Goal: Information Seeking & Learning: Learn about a topic

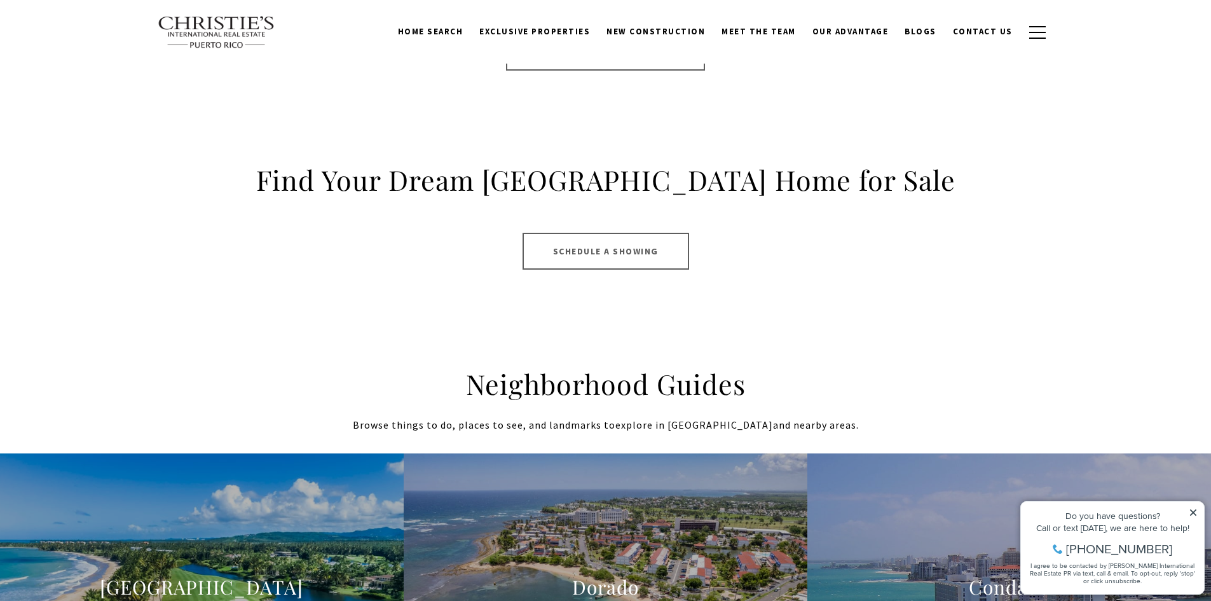
scroll to position [826, 0]
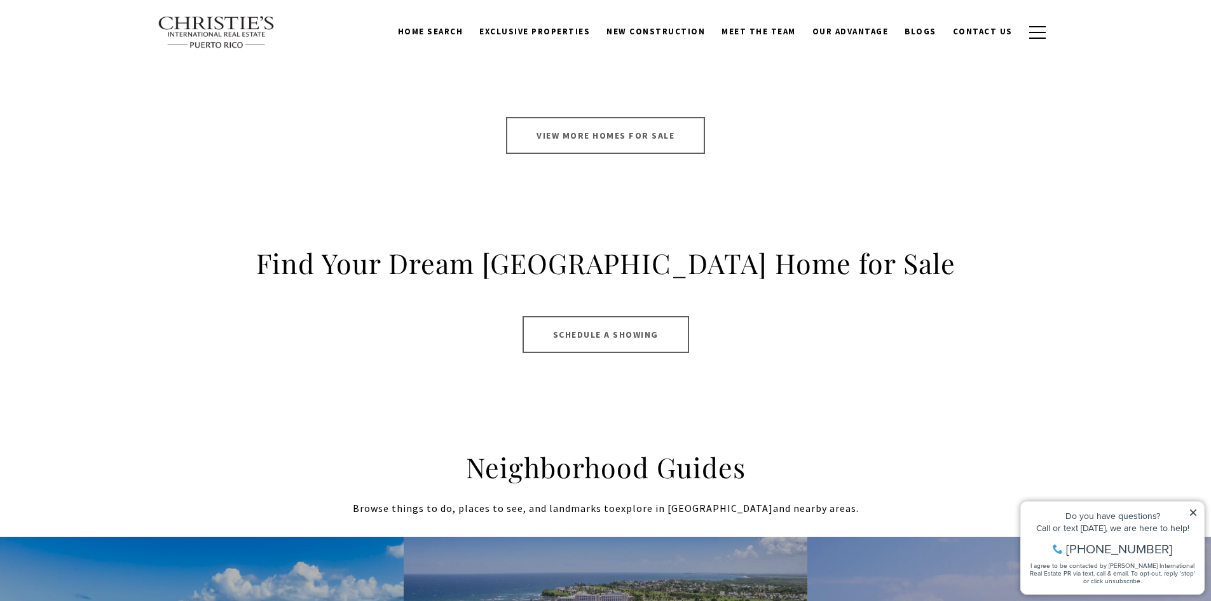
click at [594, 132] on link "View More Homes for Sale" at bounding box center [605, 135] width 199 height 37
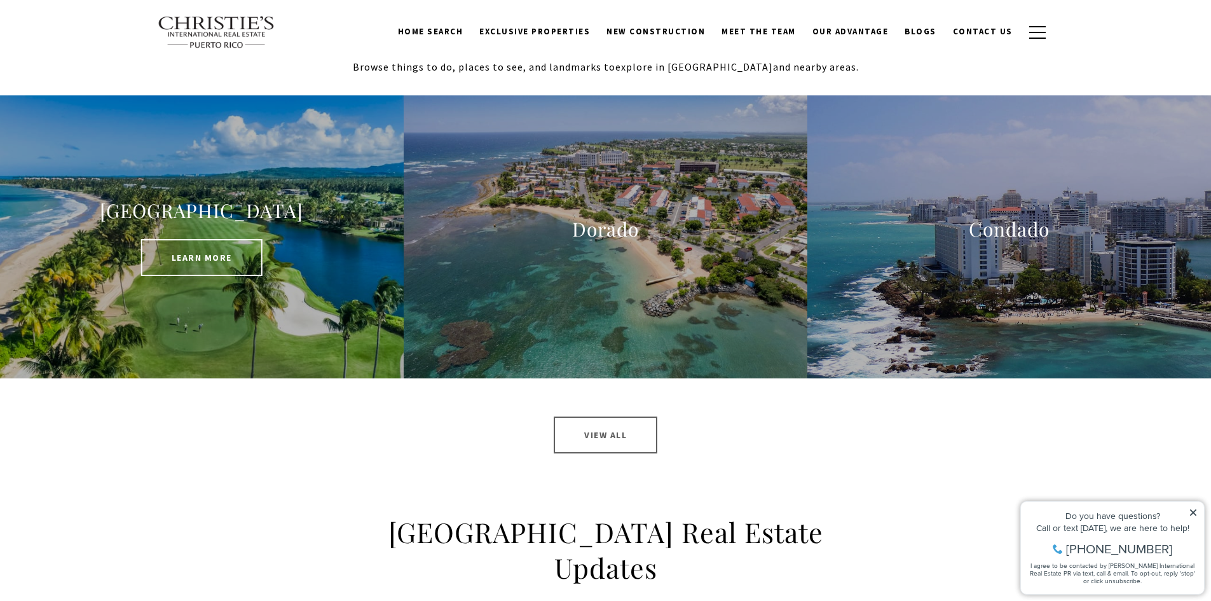
scroll to position [1207, 0]
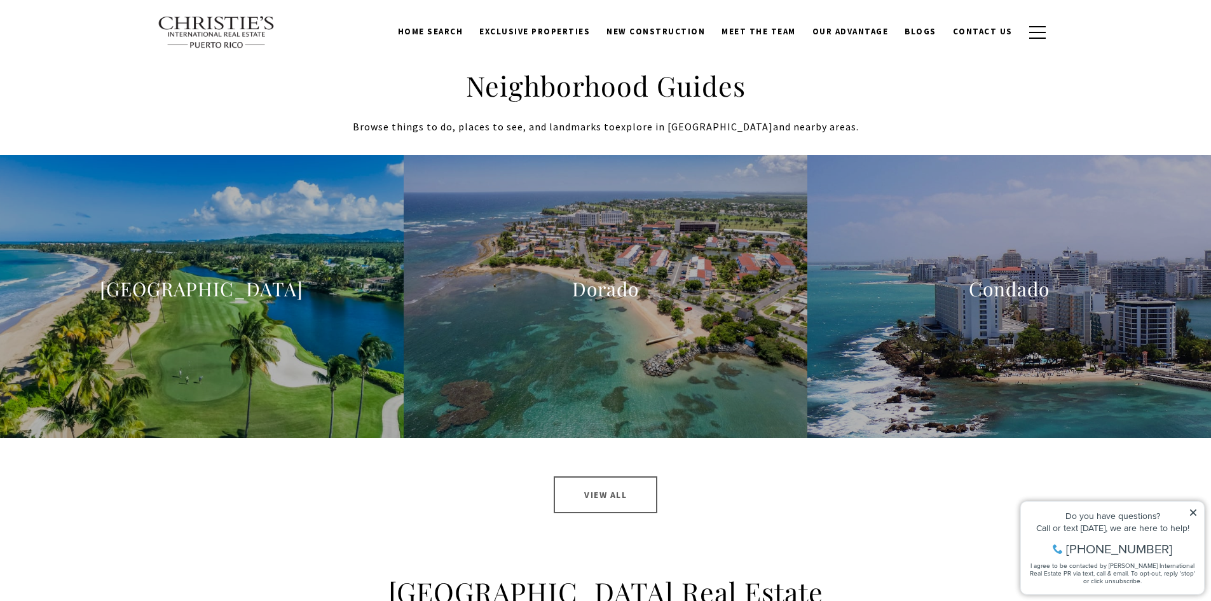
click at [599, 500] on link "View All" at bounding box center [606, 494] width 104 height 37
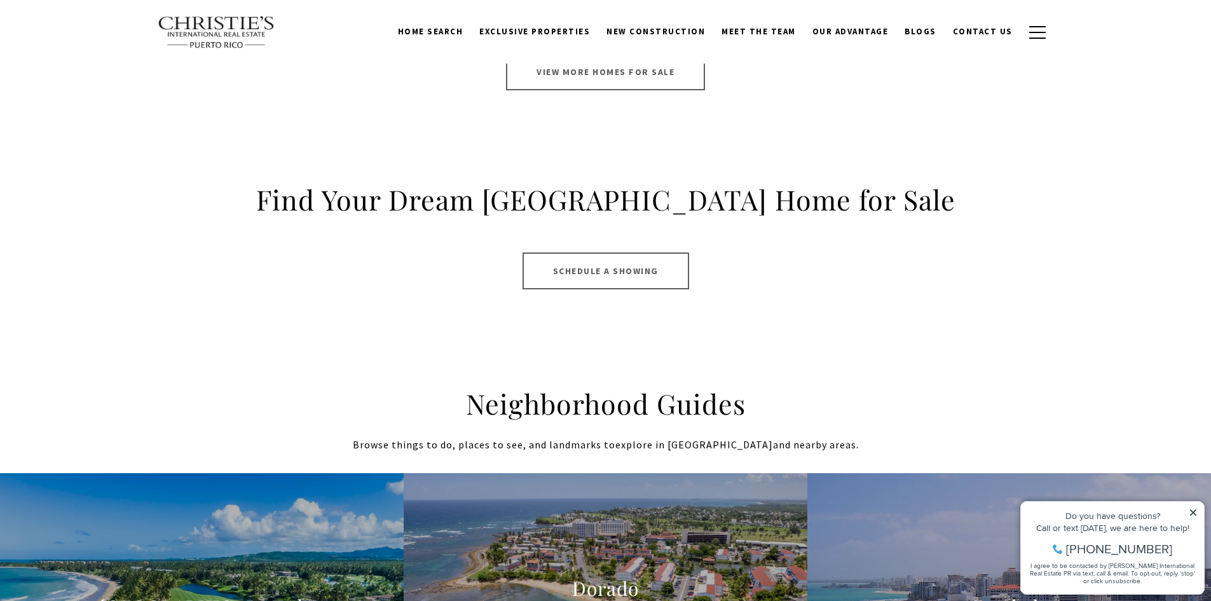
scroll to position [826, 0]
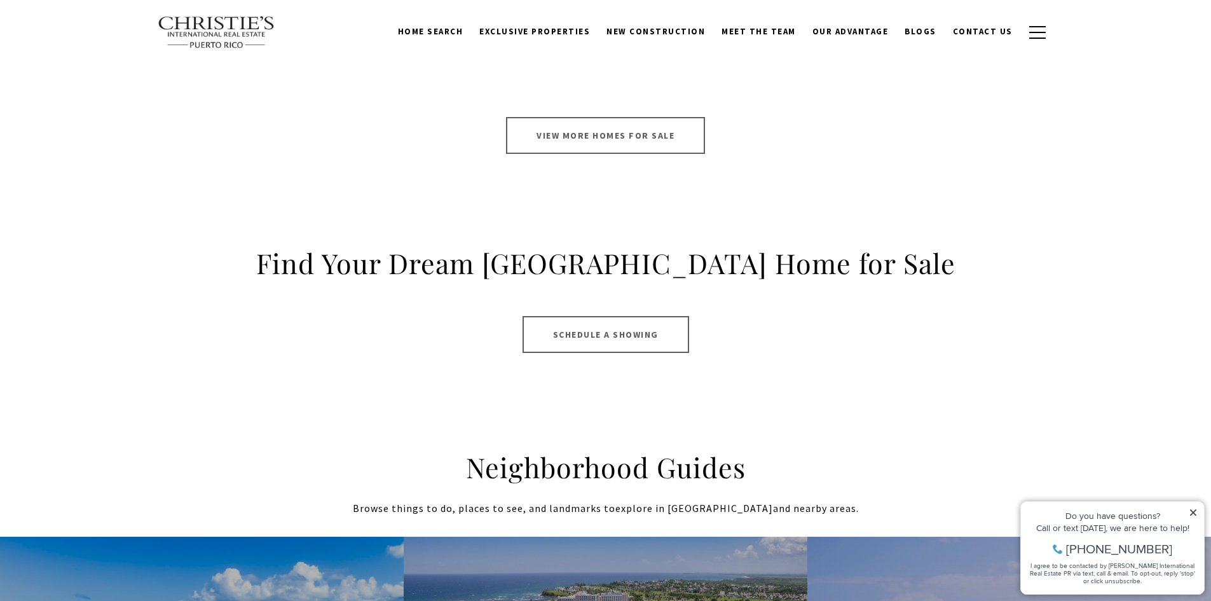
click at [592, 135] on link "View More Homes for Sale" at bounding box center [605, 135] width 199 height 37
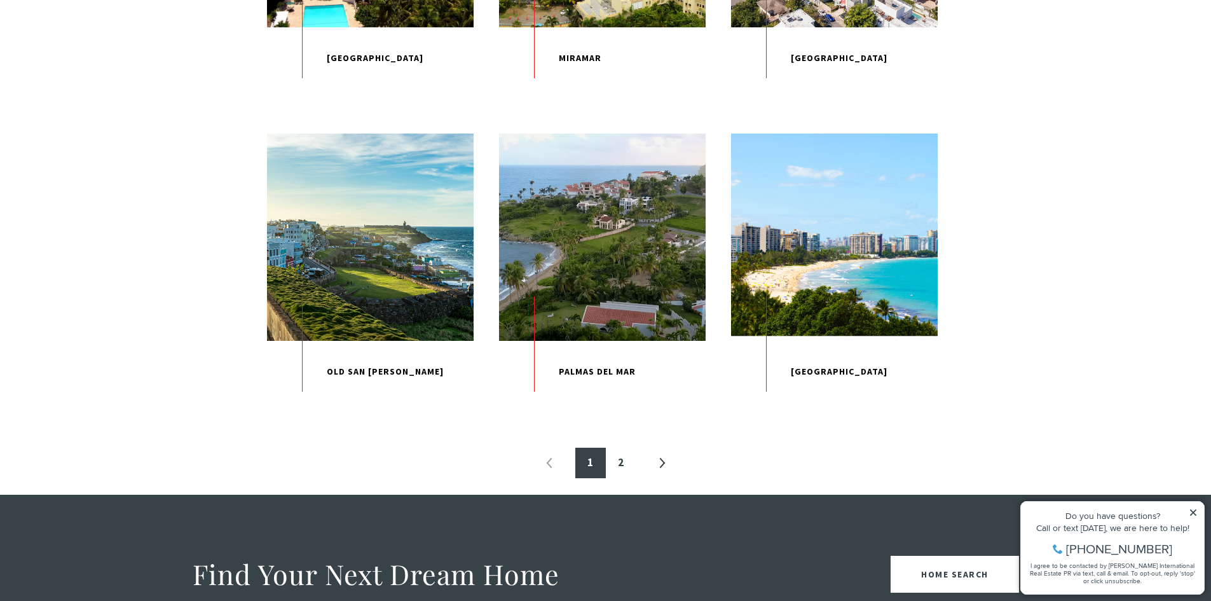
scroll to position [1271, 0]
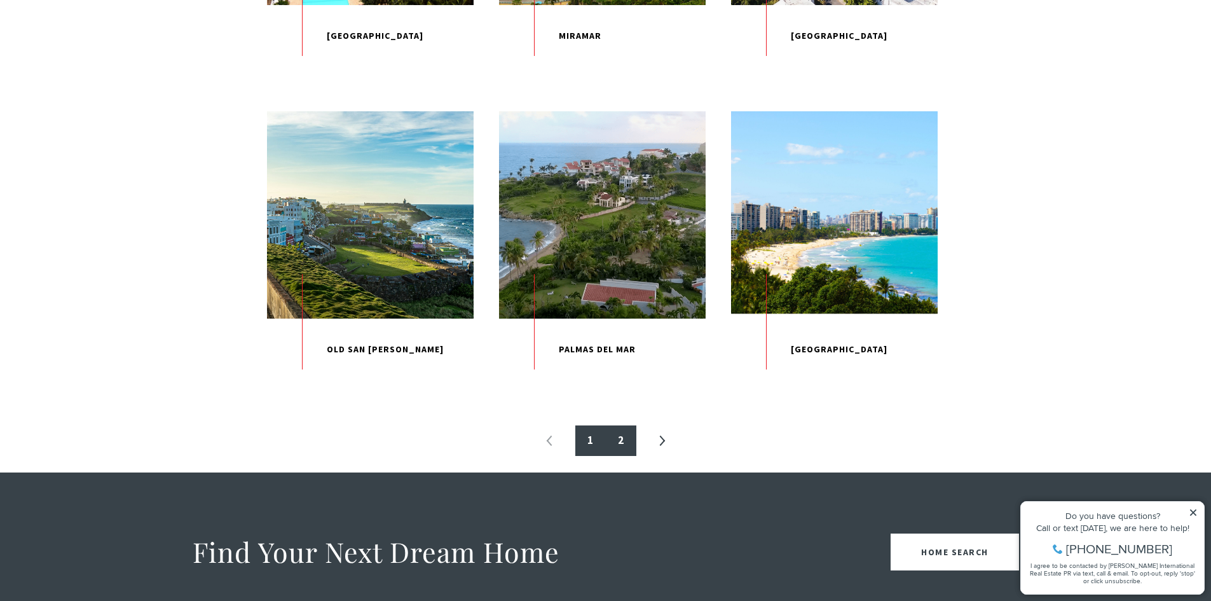
click at [622, 456] on link "2" at bounding box center [621, 440] width 31 height 31
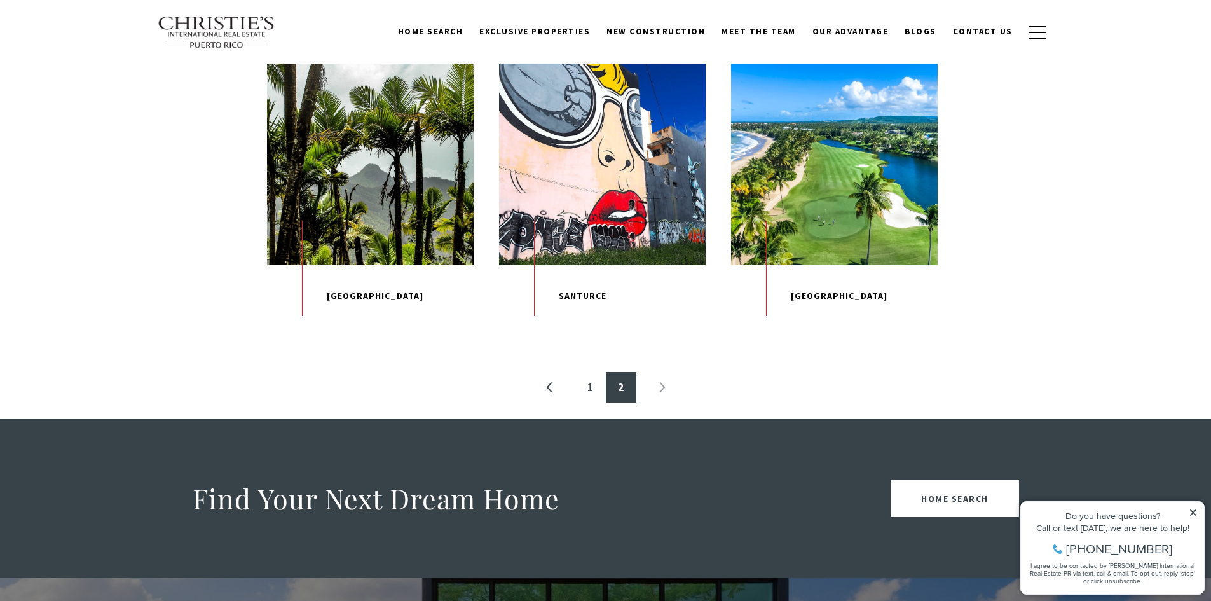
scroll to position [381, 0]
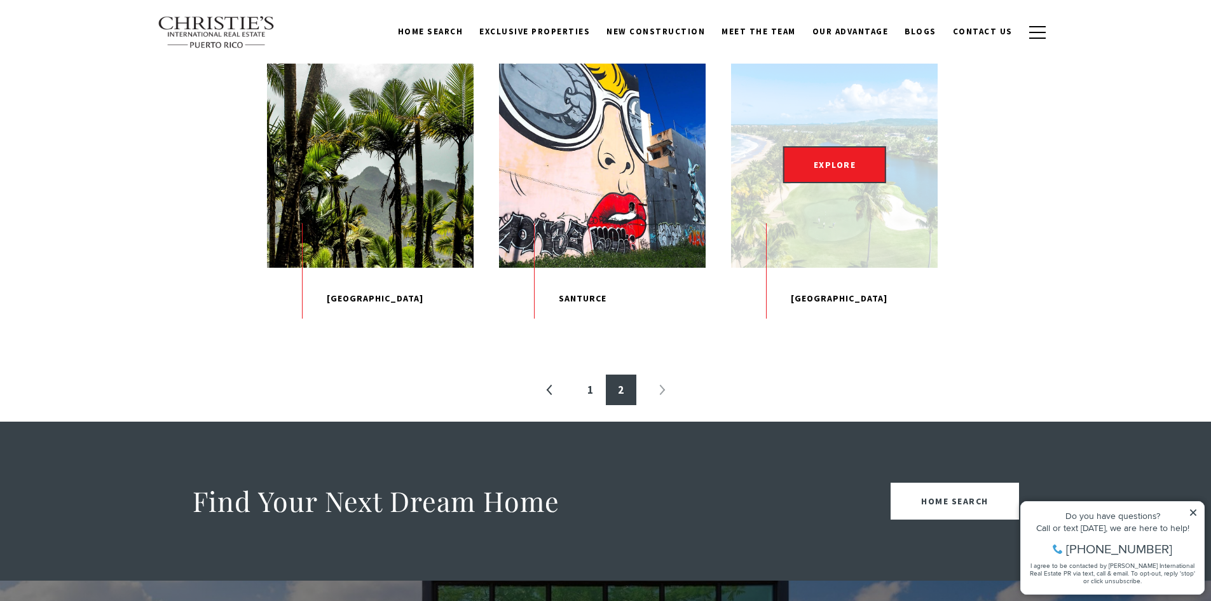
click at [782, 242] on div "EXPLORE" at bounding box center [834, 164] width 207 height 207
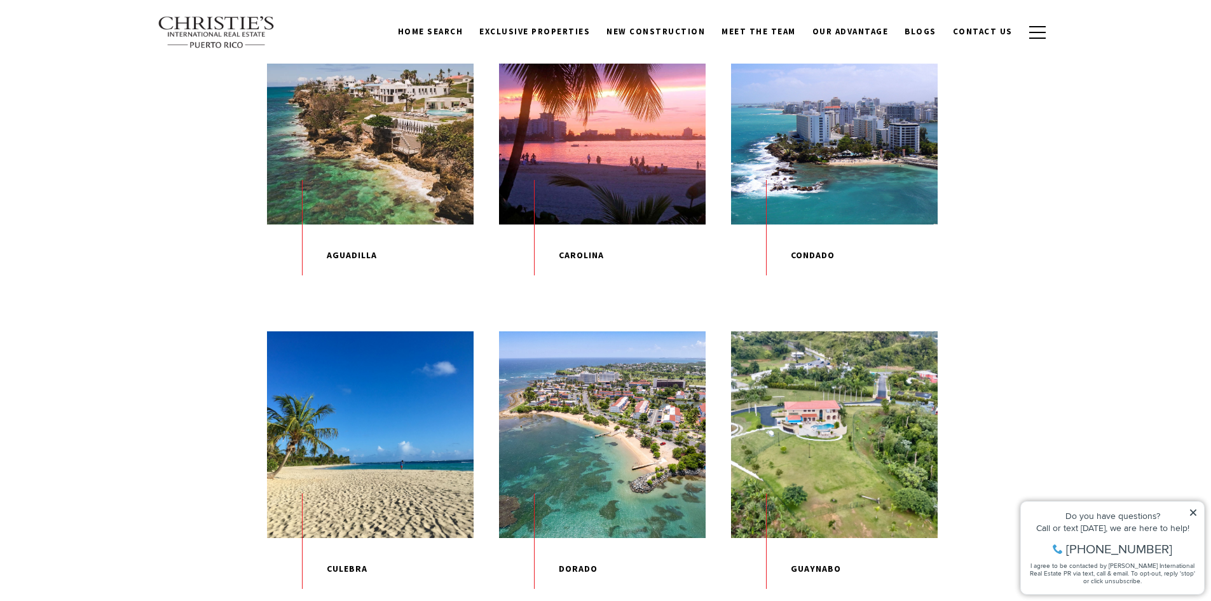
scroll to position [381, 0]
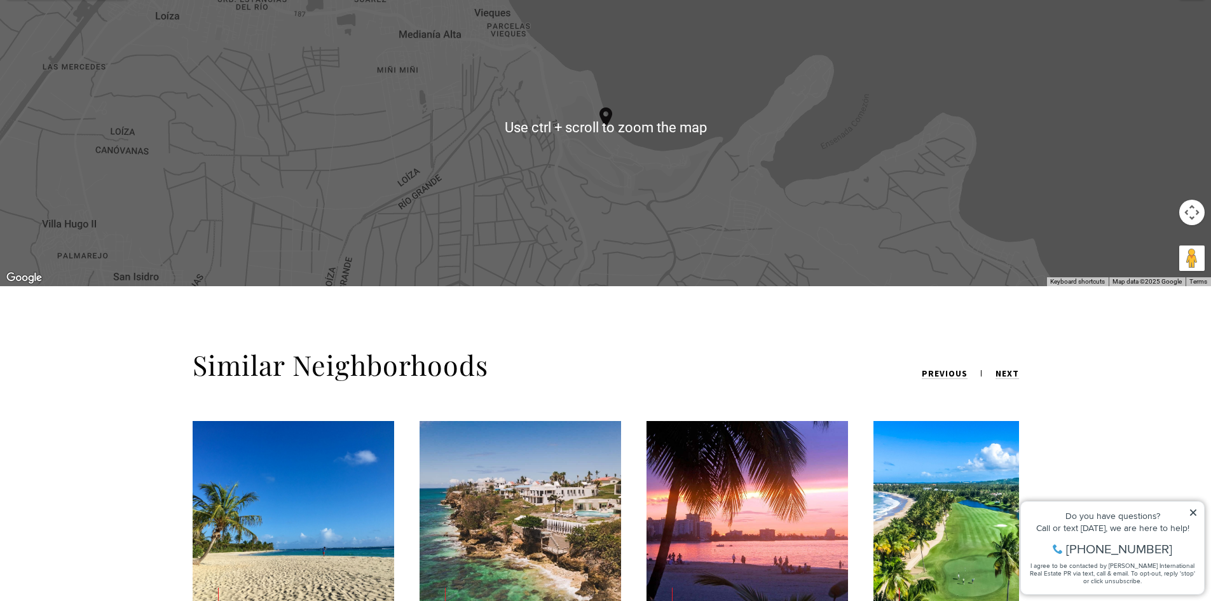
scroll to position [1716, 0]
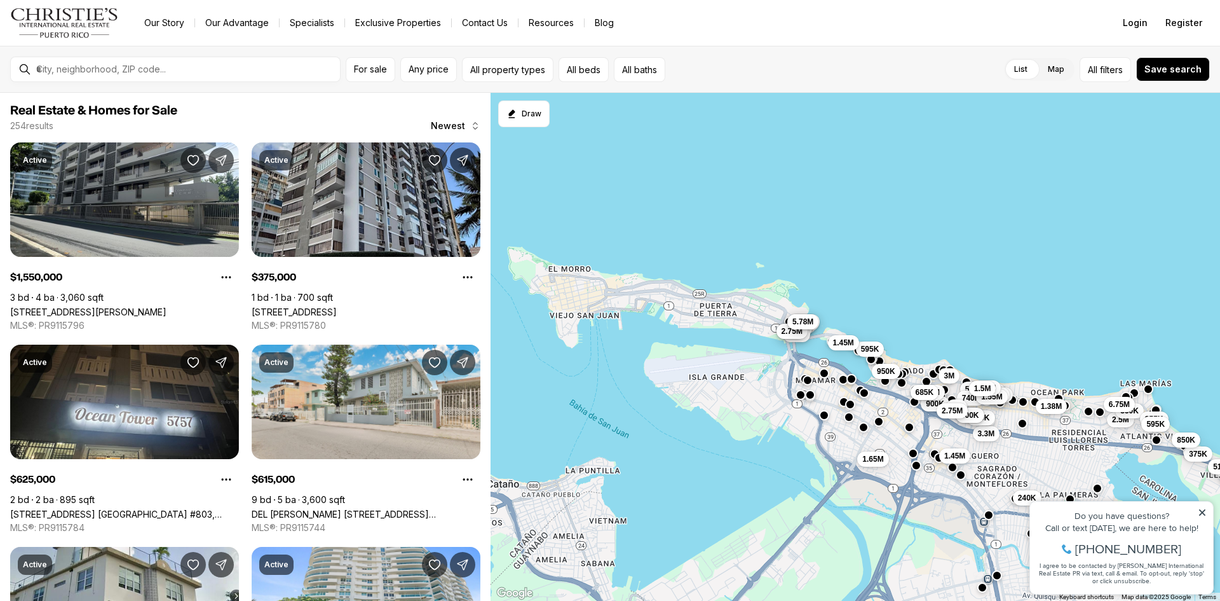
drag, startPoint x: 710, startPoint y: 316, endPoint x: 1017, endPoint y: 327, distance: 307.8
click at [1017, 327] on div "3M 2.5M 375K 350K 585K 355K 850K 3.3M 595K 349K 3.2M 6.75M 1.38M 1.45M 1.18M 22…" at bounding box center [856, 347] width 730 height 508
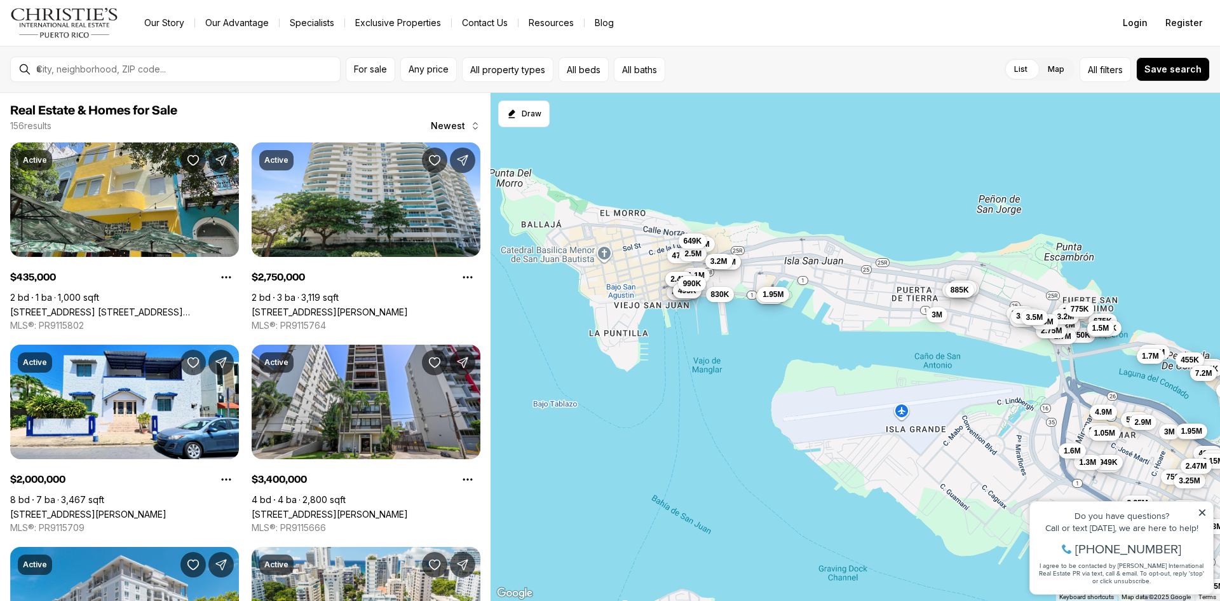
drag, startPoint x: 615, startPoint y: 331, endPoint x: 789, endPoint y: 351, distance: 175.3
click at [789, 351] on div "3M 1.45M 1.6M 1.4M 825K 900K 3.4M 685K 3.99M 2.26M 950K 1.3M 595K 750K 1.65M 2.…" at bounding box center [856, 347] width 730 height 508
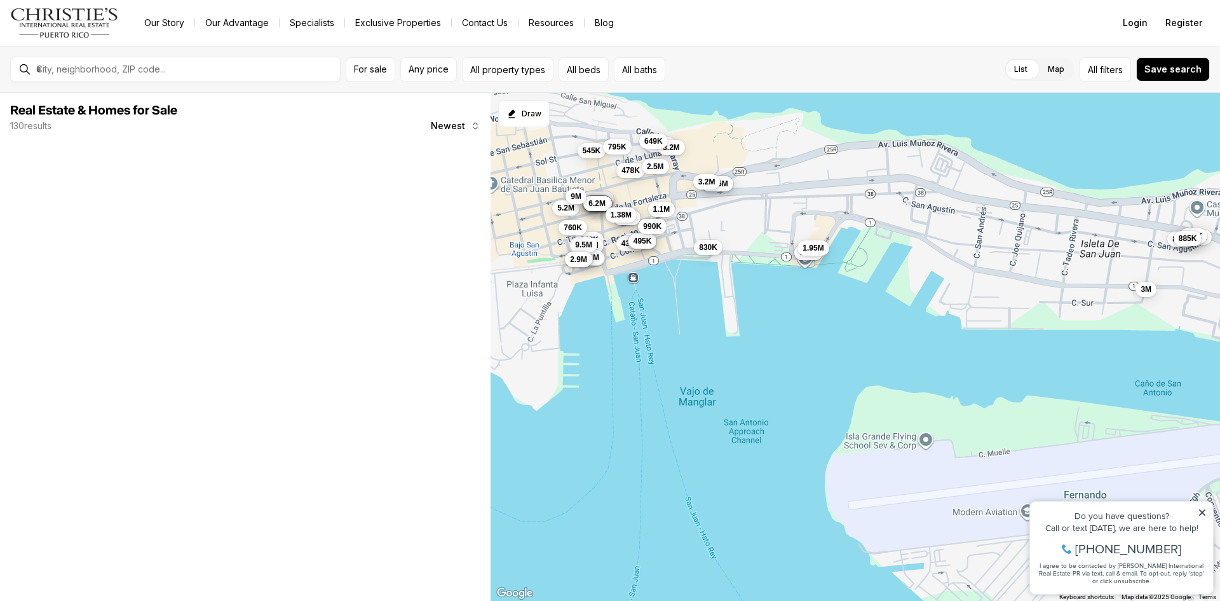
click at [794, 314] on div "4.75M 1.28M 1.75M 4.5M 3.2M 478K 1.1M 435K 2.5M 699K 895K 830K 760K 875K 899K 8…" at bounding box center [856, 347] width 730 height 508
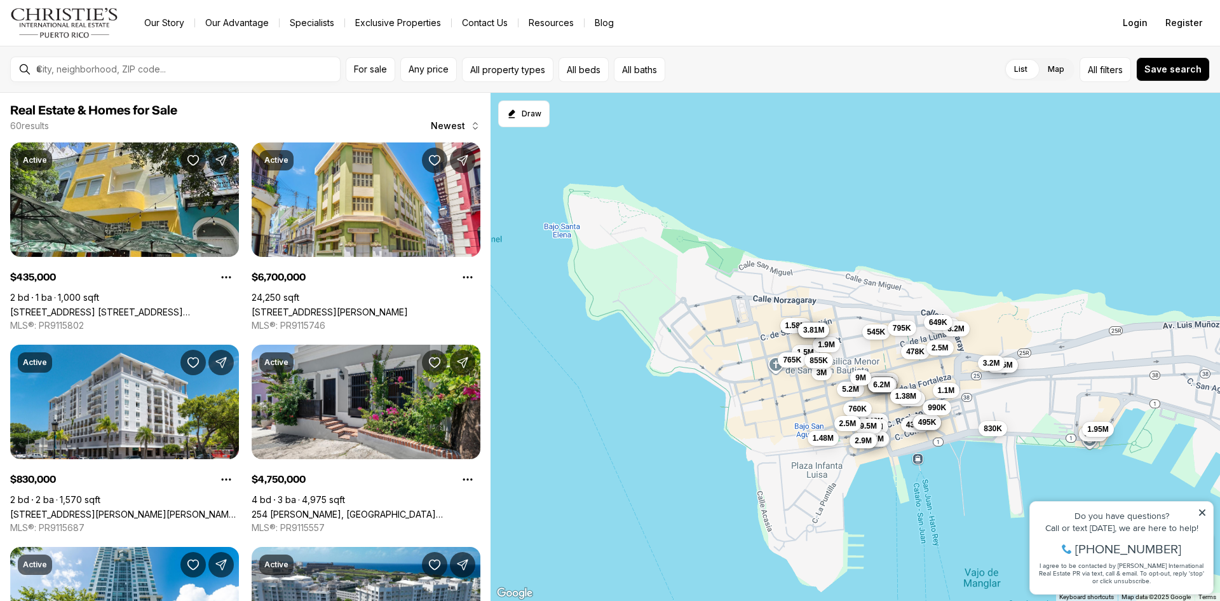
drag, startPoint x: 687, startPoint y: 326, endPoint x: 953, endPoint y: 498, distance: 316.8
click at [972, 508] on div "4.75M 1.28M 1.75M 4.5M 3.2M 478K 1.1M 435K 2.5M 699K 895K 830K 760K 875K 899K 8…" at bounding box center [856, 347] width 730 height 508
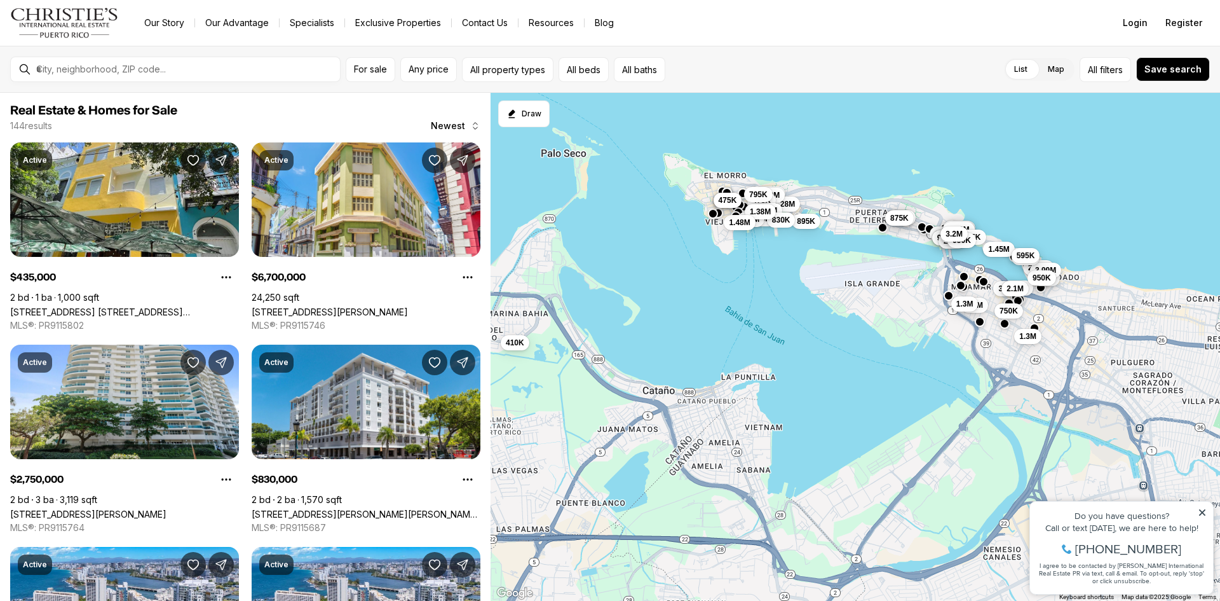
drag, startPoint x: 822, startPoint y: 469, endPoint x: 712, endPoint y: 303, distance: 198.6
click at [712, 303] on div "4.75M 1.28M 3.2M 478K 1.1M 435K 895K 830K 795K 6.7M 1.38M 1.48M 885K 760K 875K …" at bounding box center [856, 347] width 730 height 508
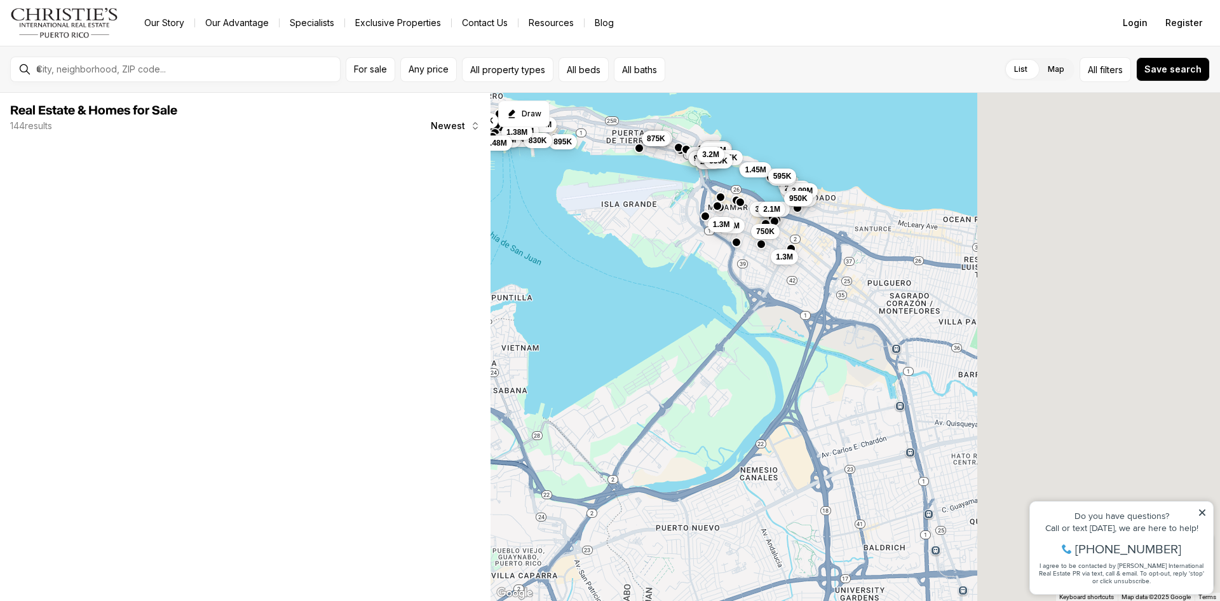
drag, startPoint x: 911, startPoint y: 353, endPoint x: 672, endPoint y: 282, distance: 248.5
click at [672, 282] on div "4.75M 1.28M 3.2M 478K 1.1M 435K 895K 830K 795K 6.7M 1.38M 1.48M 885K 760K 875K …" at bounding box center [856, 347] width 730 height 508
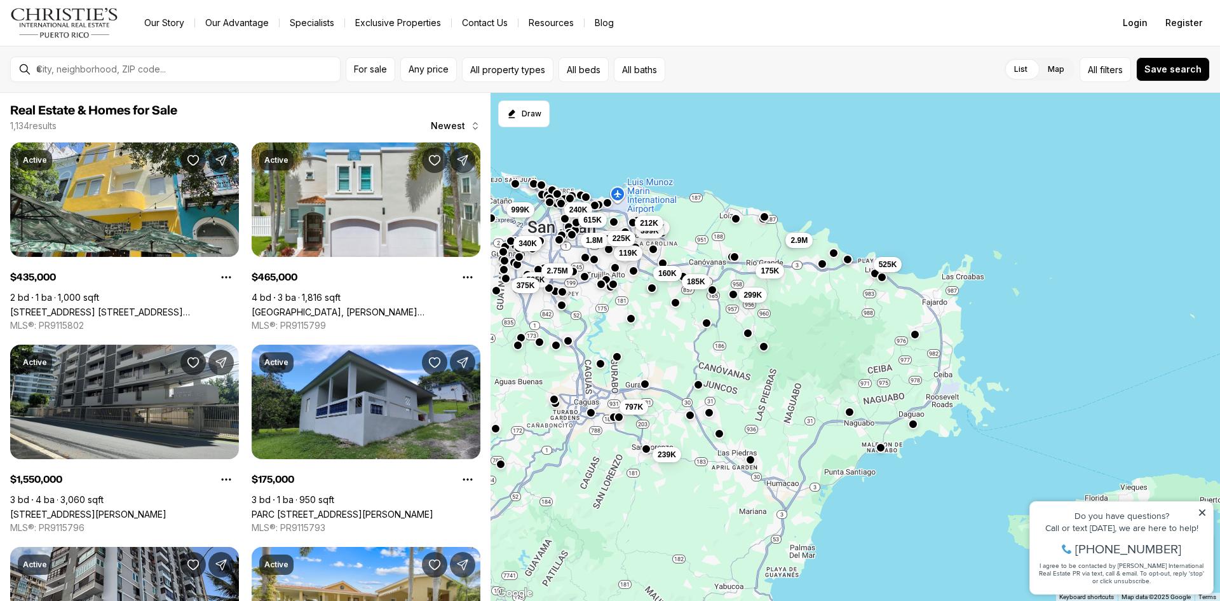
drag, startPoint x: 1051, startPoint y: 416, endPoint x: 754, endPoint y: 275, distance: 328.6
click at [754, 275] on div "240K 999K 615K 95K 1.8M 250K 399K 119K 212K 225K 160K 340K 525K 2.75M 299K 185K…" at bounding box center [856, 347] width 730 height 508
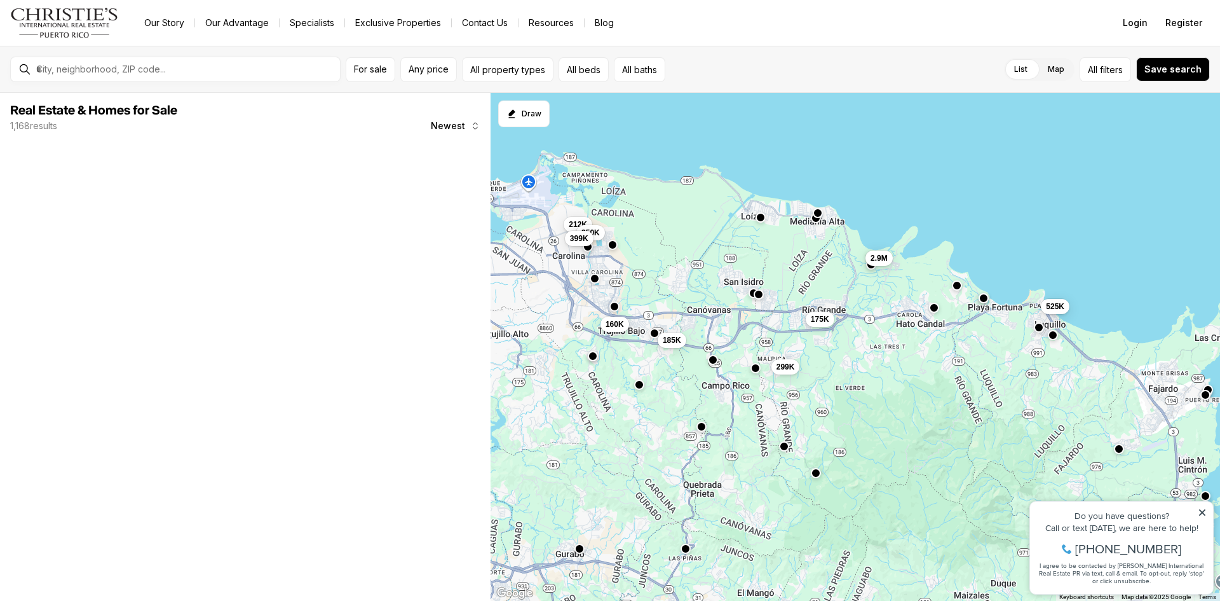
drag, startPoint x: 869, startPoint y: 341, endPoint x: 904, endPoint y: 386, distance: 57.2
click at [904, 386] on div "299K 185K 175K 2.9M 525K 239K 330K 212K 250K 399K 160K" at bounding box center [856, 347] width 730 height 508
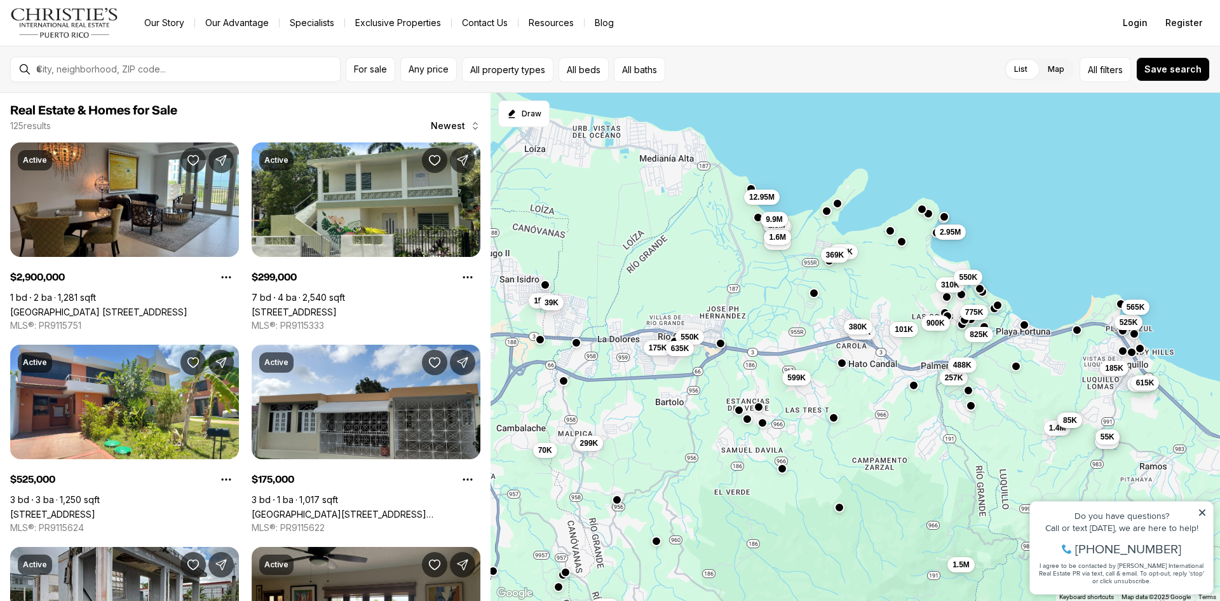
drag, startPoint x: 927, startPoint y: 226, endPoint x: 876, endPoint y: 316, distance: 103.6
click at [876, 316] on div "3.6M 2.2M 539K 70K 299K 155K 39K 175K 55K 450K 2.9M 101K 525K 185K 350K 310K 55…" at bounding box center [856, 347] width 730 height 508
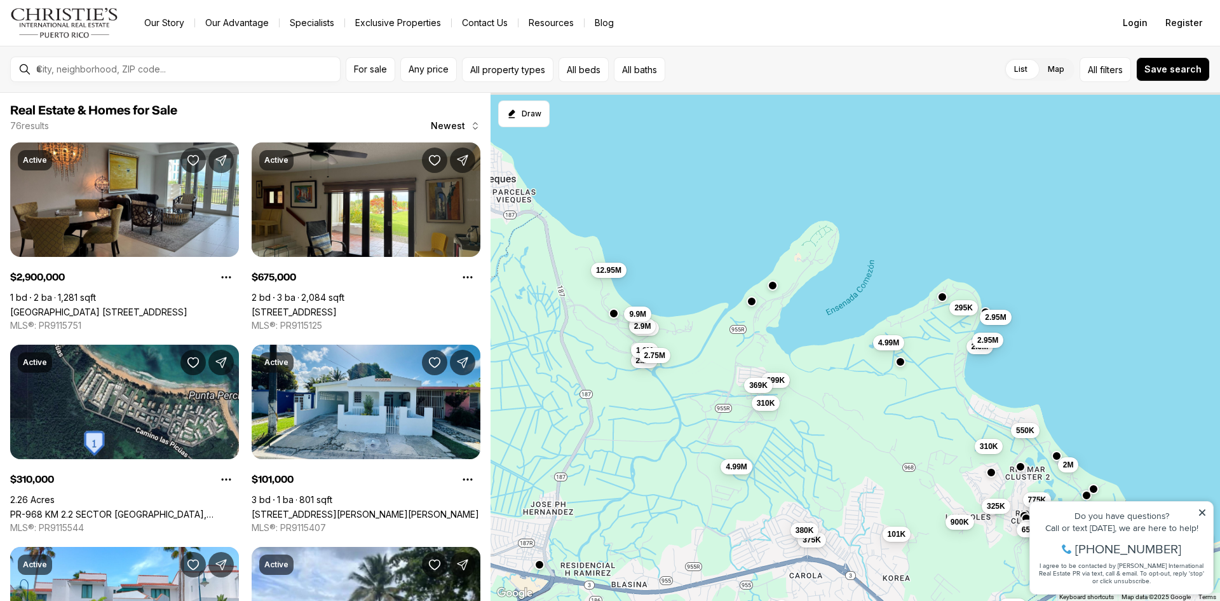
drag, startPoint x: 902, startPoint y: 267, endPoint x: 878, endPoint y: 437, distance: 172.1
click at [878, 437] on div "3.6M 2.2M 2.9M 101K 310K 1.3M 900K 2.5M 2.95M 295K 2.95M 325K 257K 990K 2M 515K…" at bounding box center [856, 347] width 730 height 508
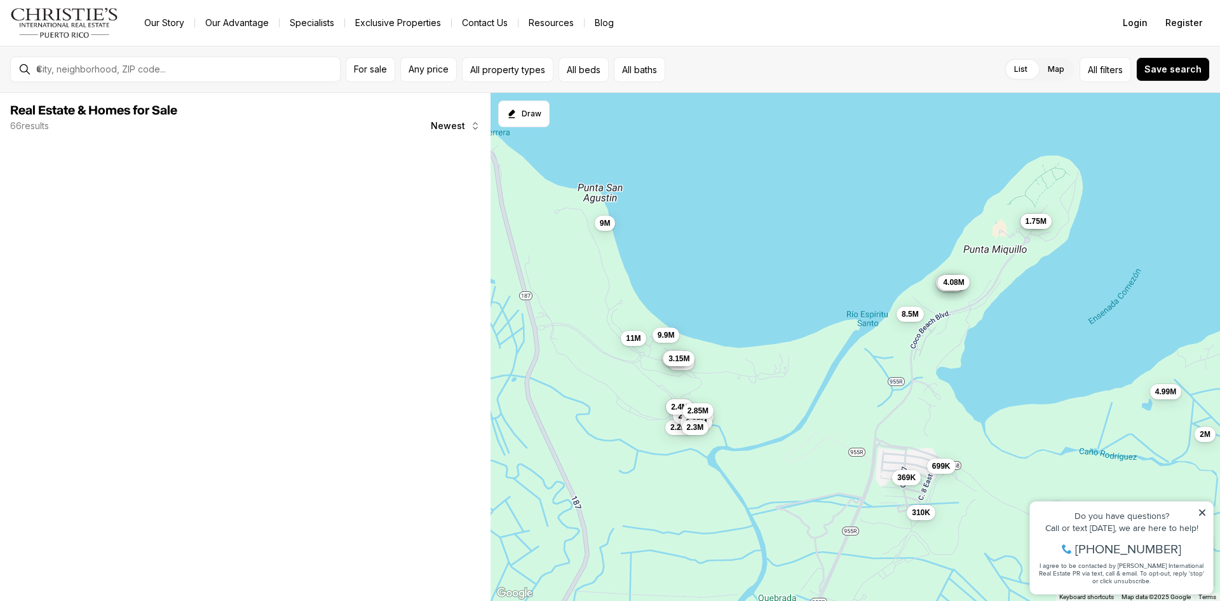
drag, startPoint x: 818, startPoint y: 442, endPoint x: 935, endPoint y: 552, distance: 160.1
click at [935, 552] on div "3.6M 2.2M 2.9M 295K 2M 4.99M 1.6M 2.4M 8.5M 2.75M 9.9M 699K 369K 4.99M 310K 6.1…" at bounding box center [856, 347] width 730 height 508
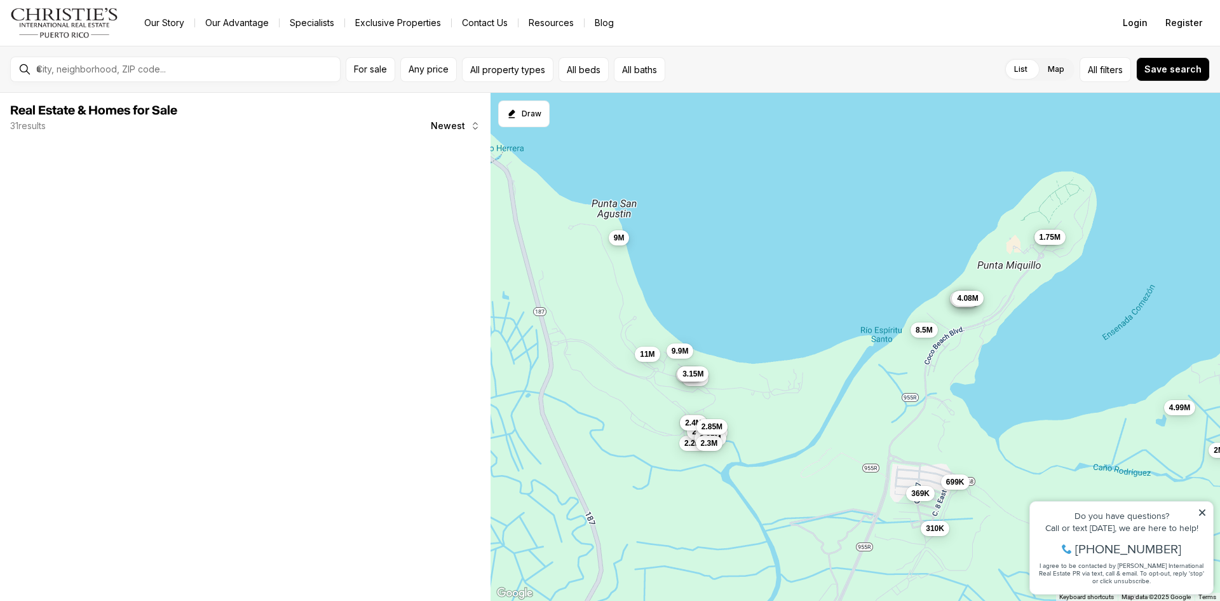
click at [615, 233] on span "9M" at bounding box center [619, 238] width 11 height 10
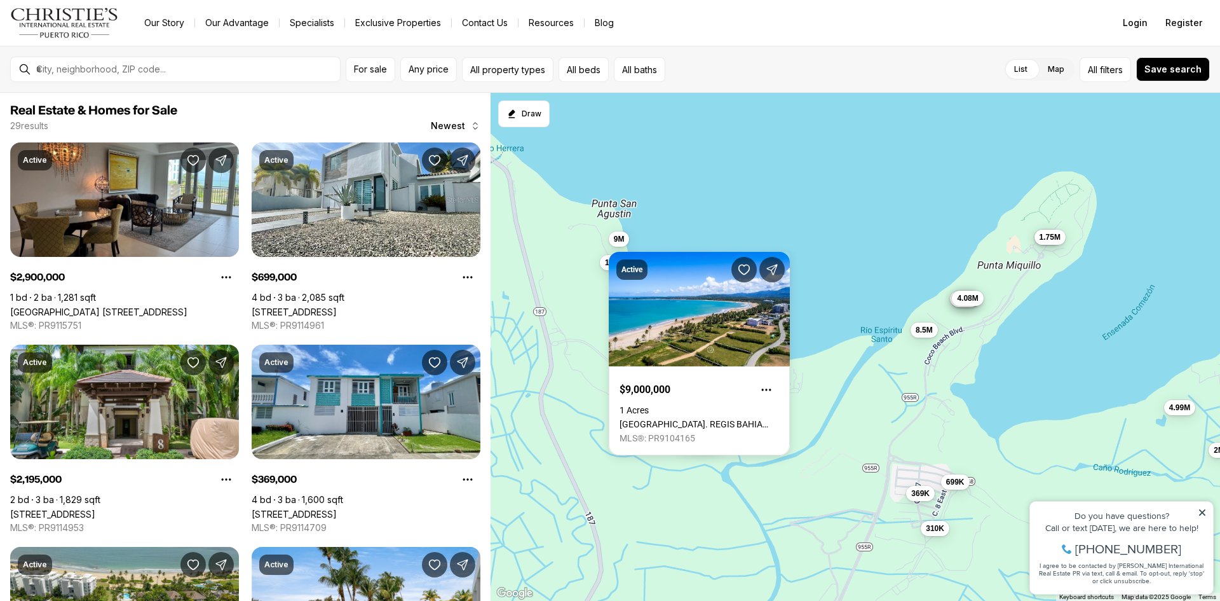
click at [686, 190] on div "3.6M 2.2M 2.9M 2M 4.99M 1.6M 2.4M 8.5M 2.75M 9.9M 699K 369K 310K 6.1M 11M 3.3M …" at bounding box center [856, 347] width 730 height 508
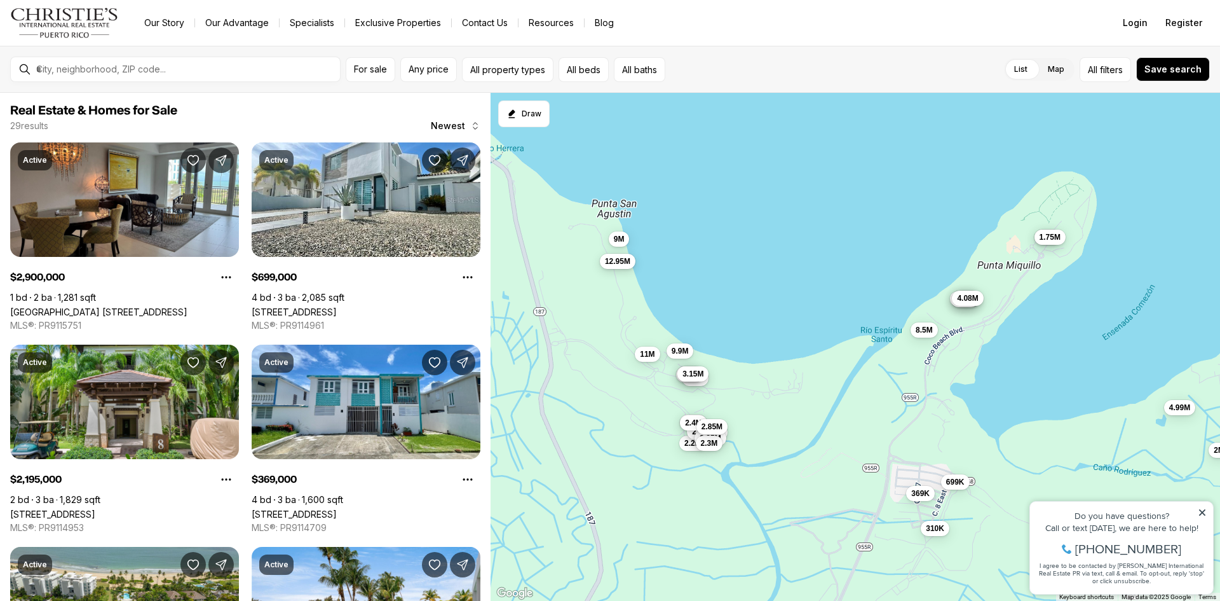
click at [627, 266] on span "12.95M" at bounding box center [617, 261] width 25 height 10
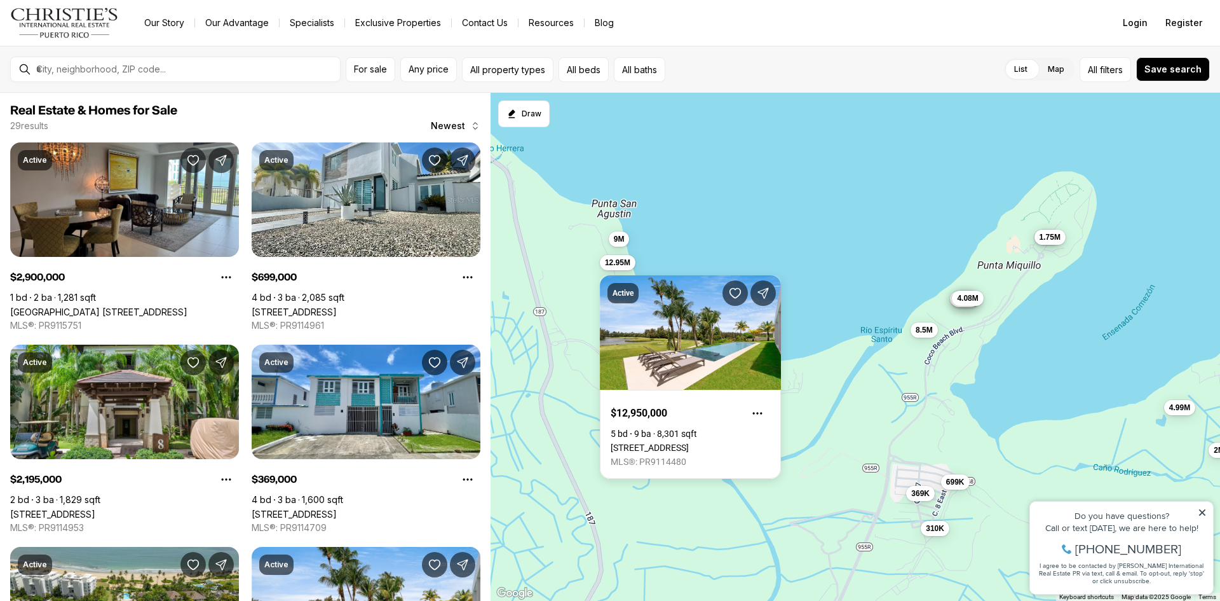
click at [713, 242] on div "3.6M 2.2M 2.9M 2M 4.99M 1.6M 2.4M 8.5M 2.75M 9.9M 699K 369K 310K 6.1M 11M 3.3M …" at bounding box center [856, 347] width 730 height 508
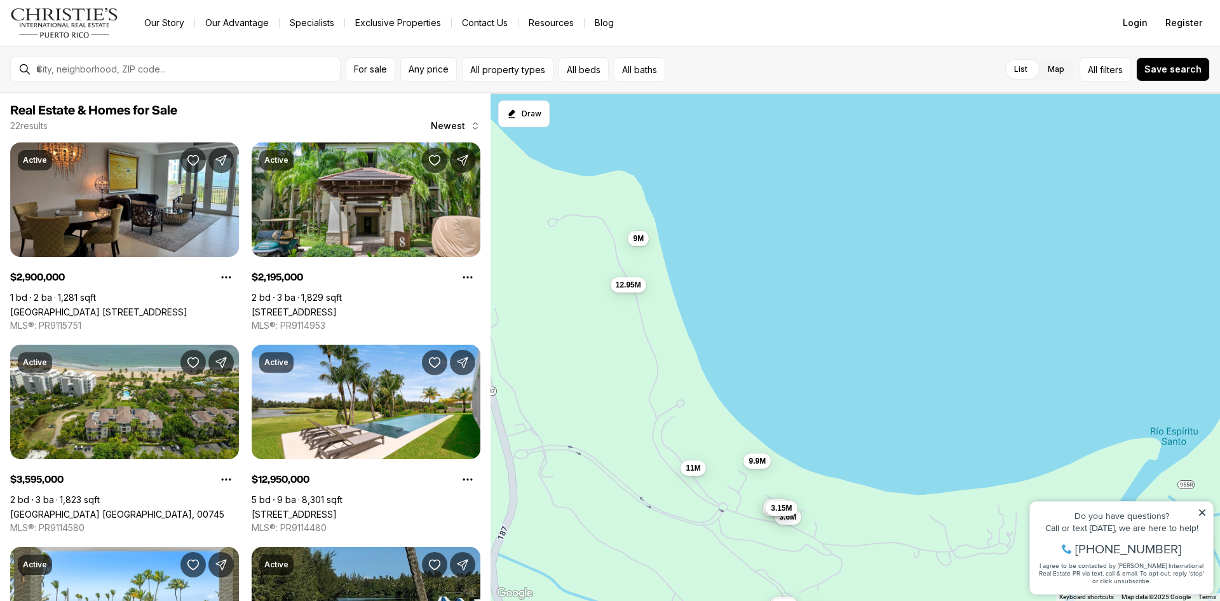
drag, startPoint x: 711, startPoint y: 356, endPoint x: 810, endPoint y: 395, distance: 106.4
click at [810, 395] on div "3.6M 2.2M 2.9M 1.6M 2.4M 8.5M 2.75M 9.9M 6.1M 11M 3.3M 3.15M 2.25M 2.4M 2.3M 2.…" at bounding box center [856, 347] width 730 height 508
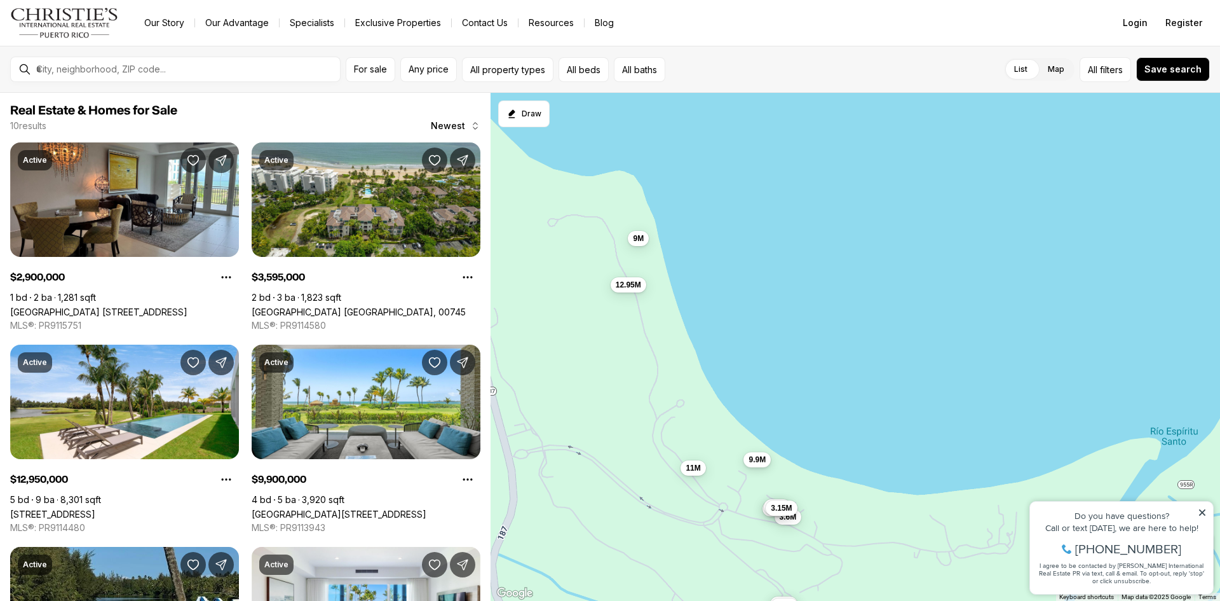
click at [754, 459] on span "9.9M" at bounding box center [757, 459] width 17 height 10
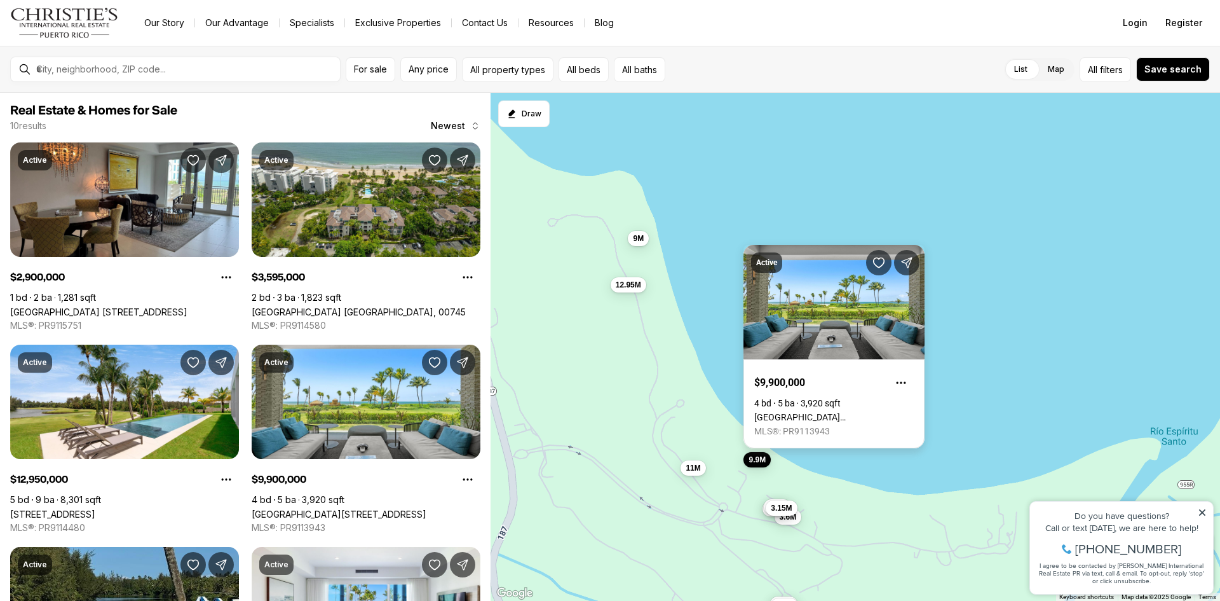
click at [843, 412] on link "[GEOGRAPHIC_DATA][STREET_ADDRESS]" at bounding box center [834, 417] width 160 height 10
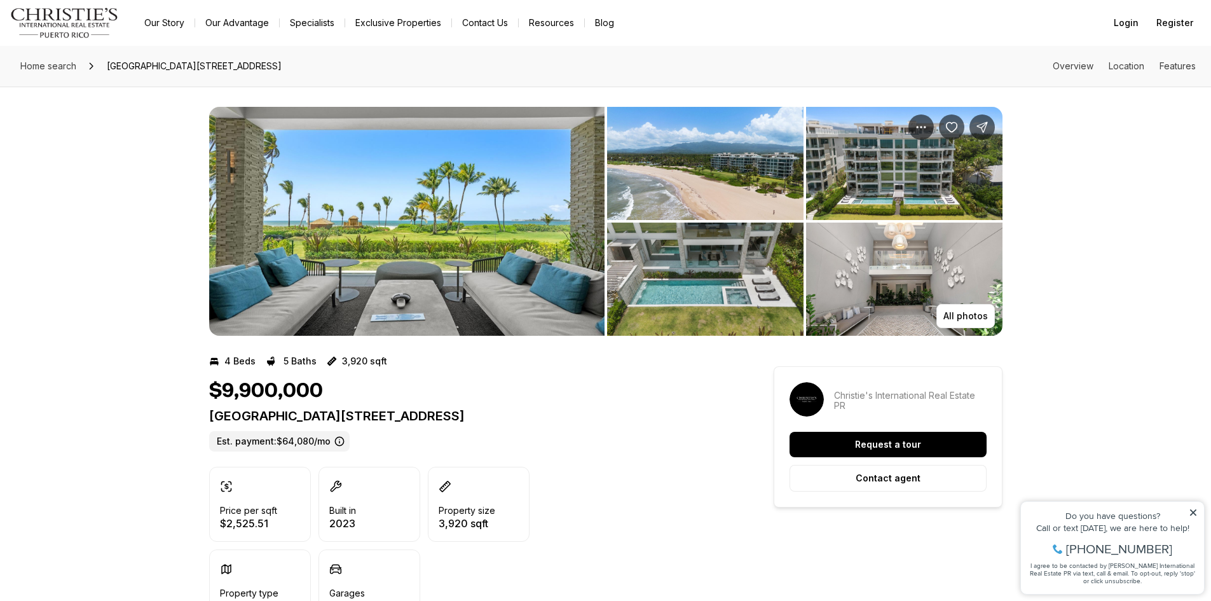
click at [477, 255] on img "View image gallery" at bounding box center [406, 221] width 395 height 229
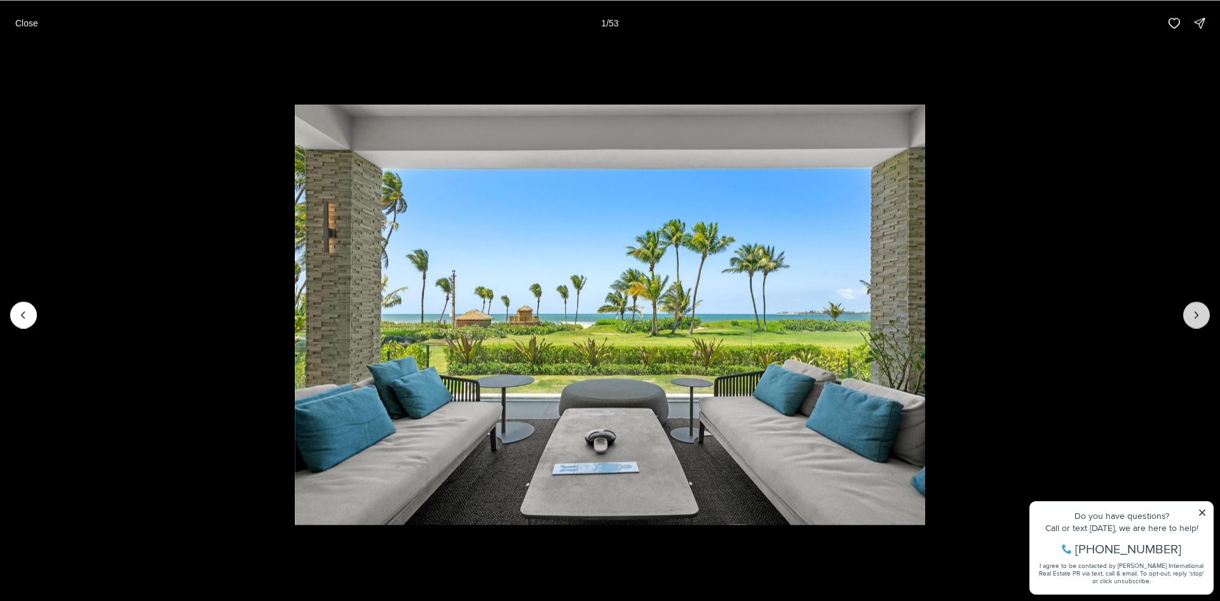
click at [1192, 317] on icon "Next slide" at bounding box center [1196, 314] width 13 height 13
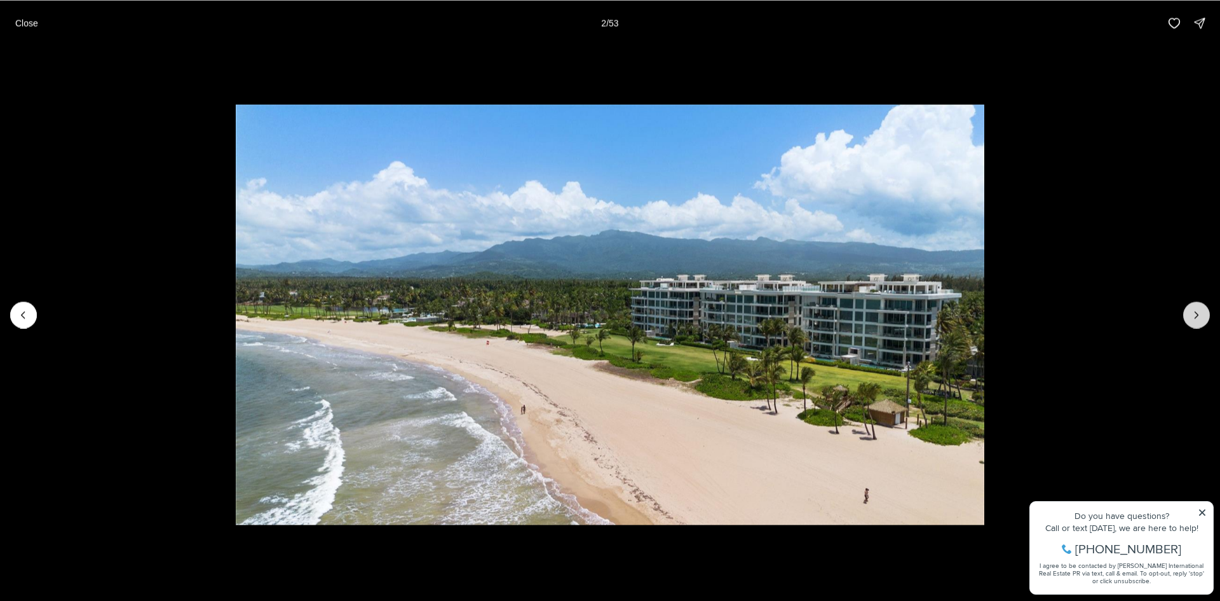
click at [1192, 317] on icon "Next slide" at bounding box center [1196, 314] width 13 height 13
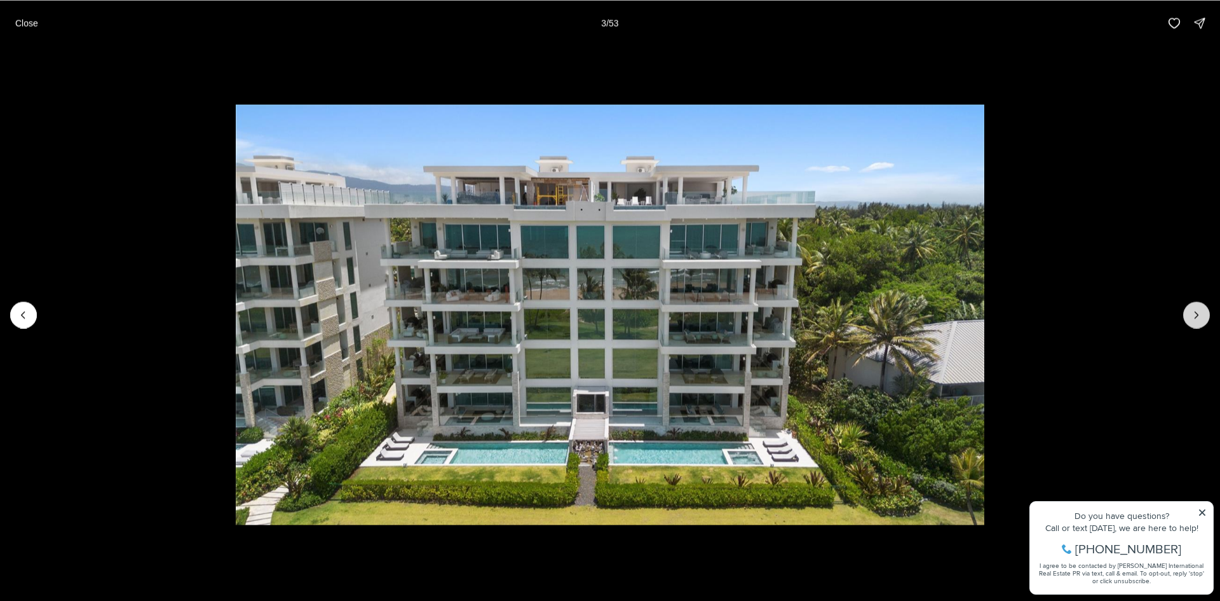
click at [1192, 317] on icon "Next slide" at bounding box center [1196, 314] width 13 height 13
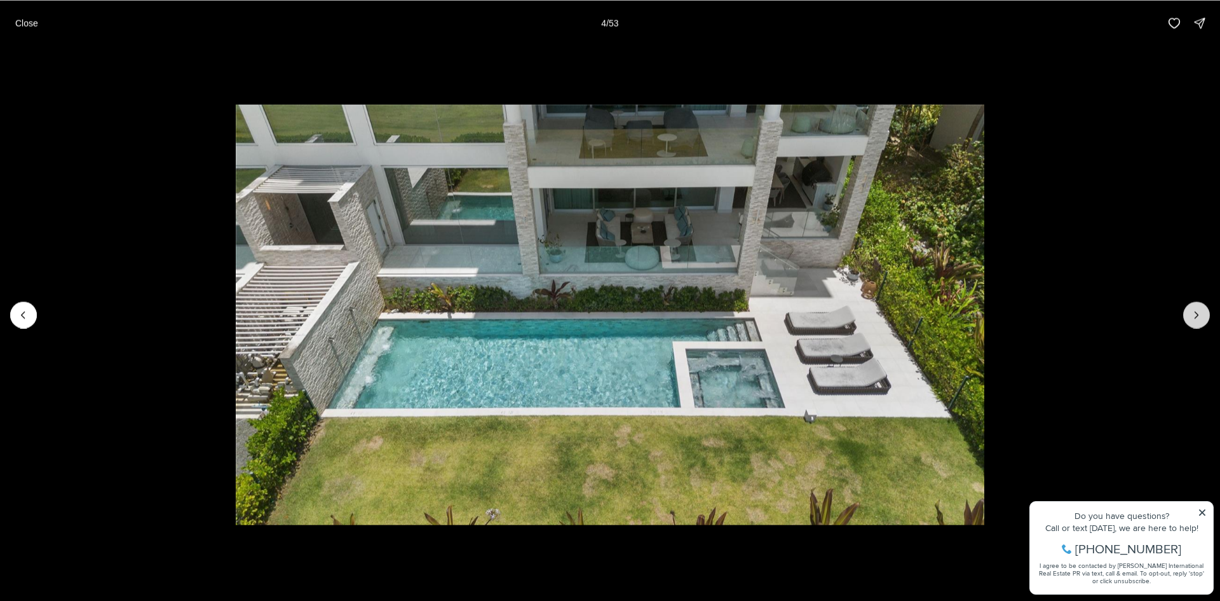
click at [1192, 317] on icon "Next slide" at bounding box center [1196, 314] width 13 height 13
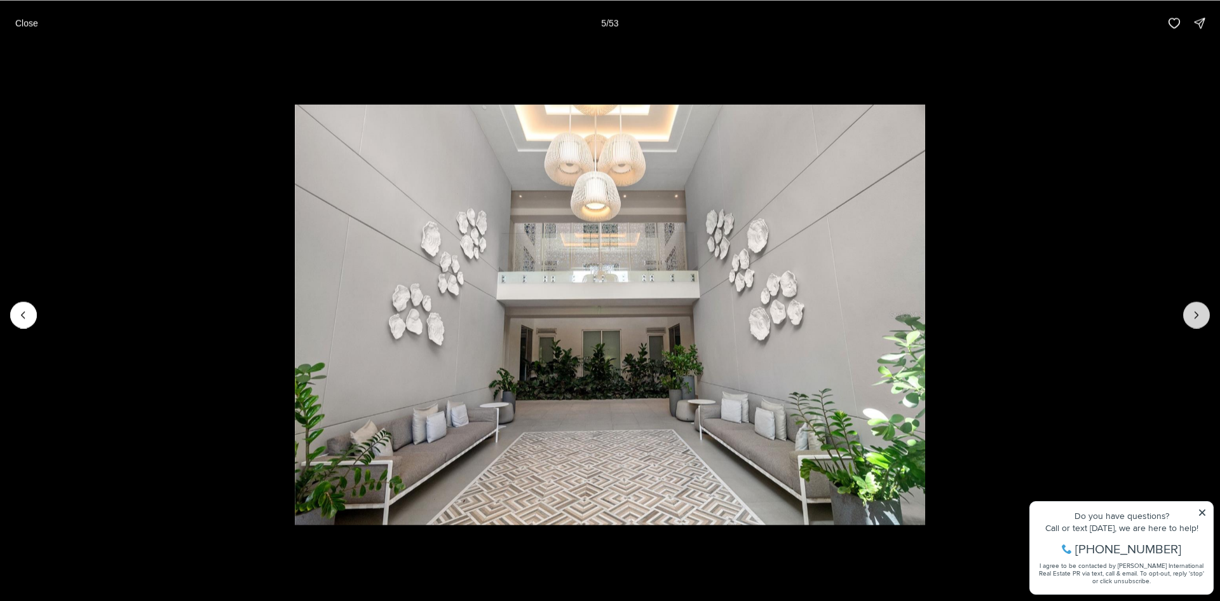
click at [1192, 317] on icon "Next slide" at bounding box center [1196, 314] width 13 height 13
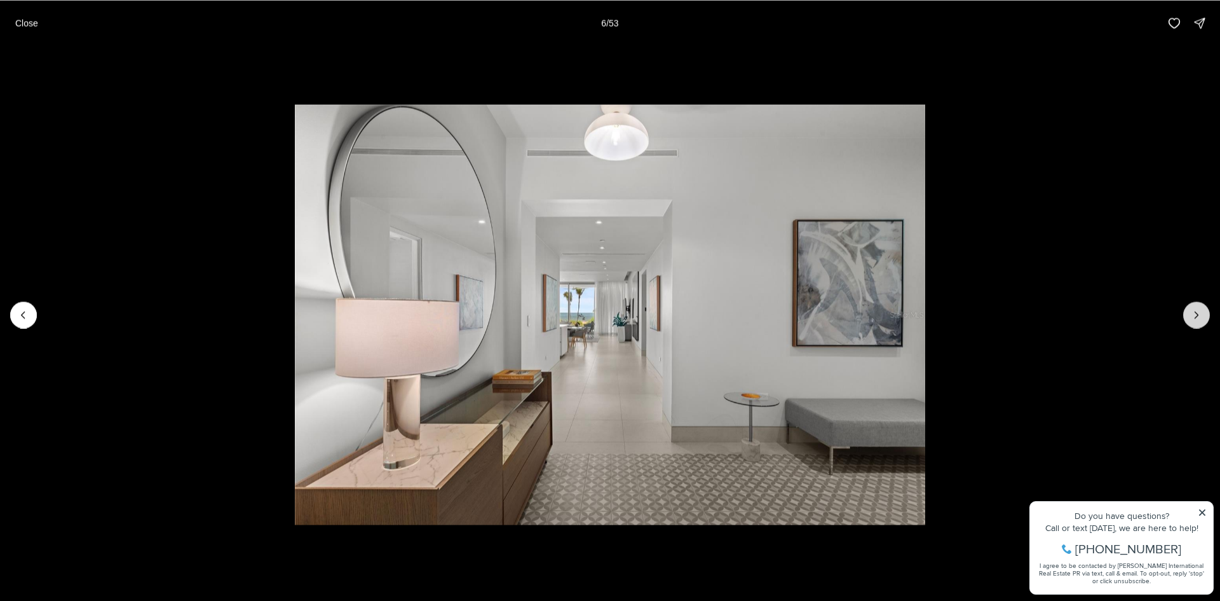
click at [1192, 317] on icon "Next slide" at bounding box center [1196, 314] width 13 height 13
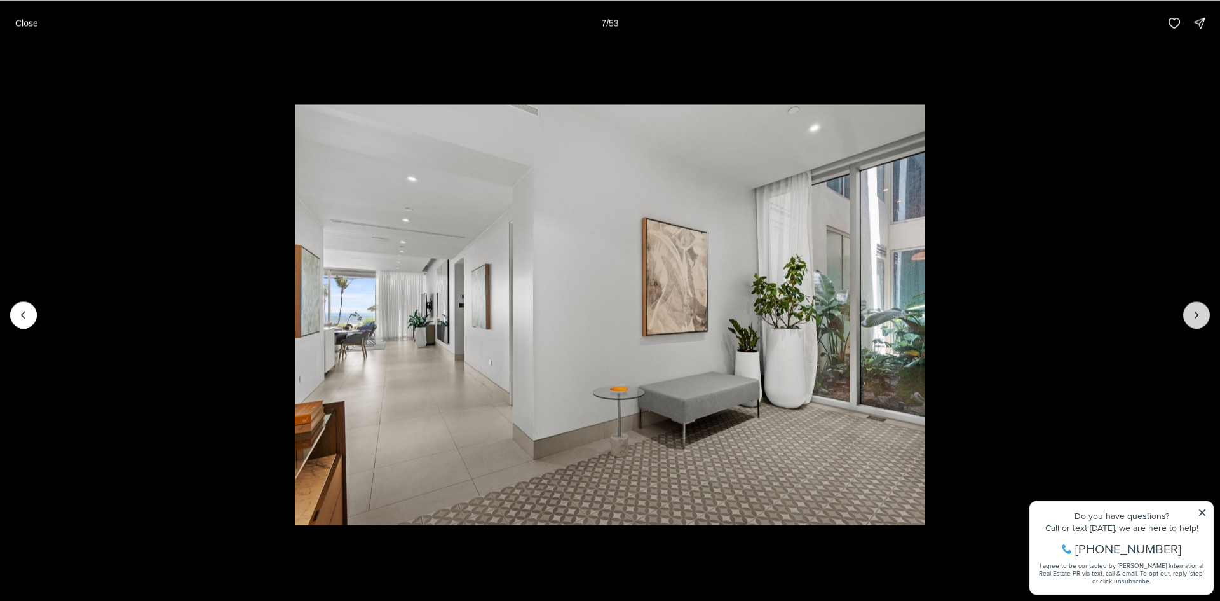
click at [1192, 317] on icon "Next slide" at bounding box center [1196, 314] width 13 height 13
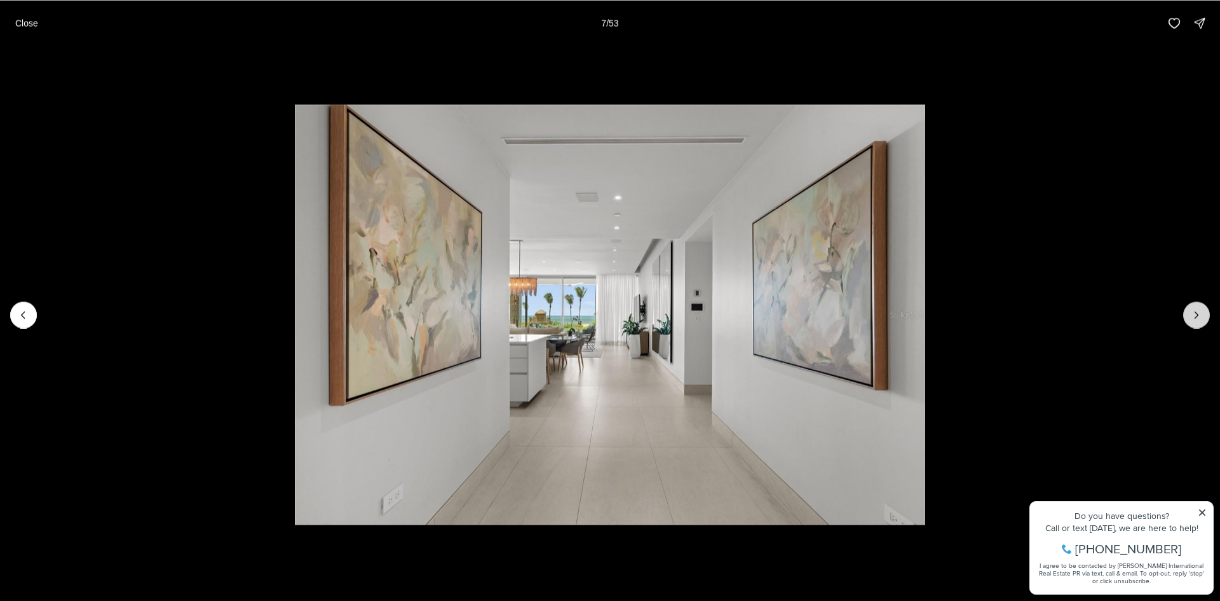
click at [1192, 317] on icon "Next slide" at bounding box center [1196, 314] width 13 height 13
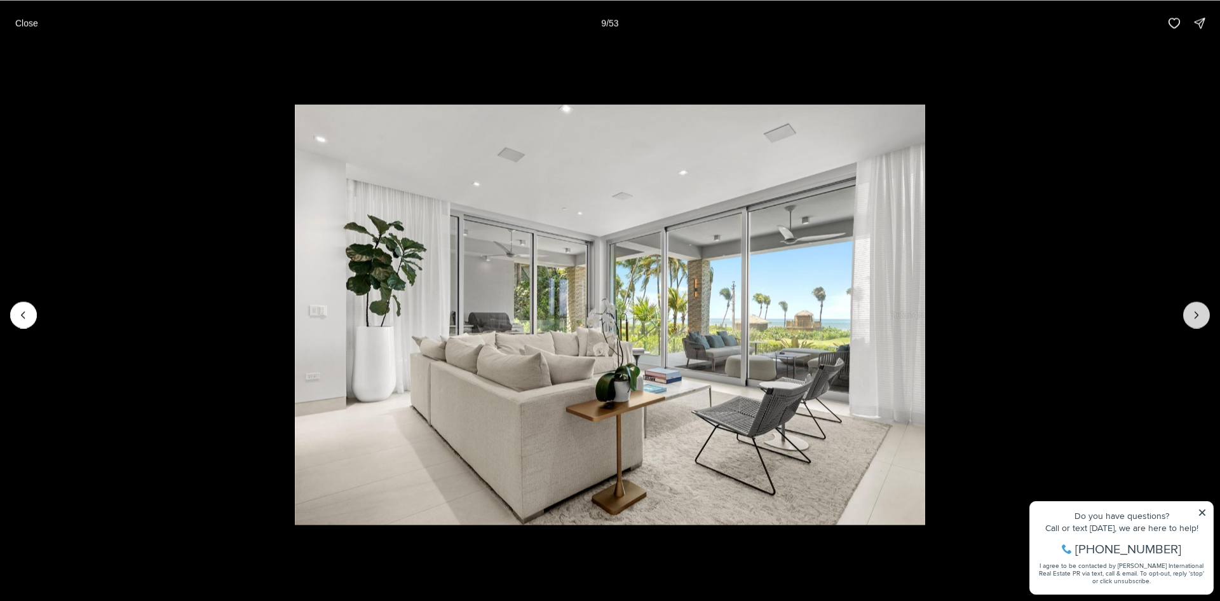
click at [1192, 317] on icon "Next slide" at bounding box center [1196, 314] width 13 height 13
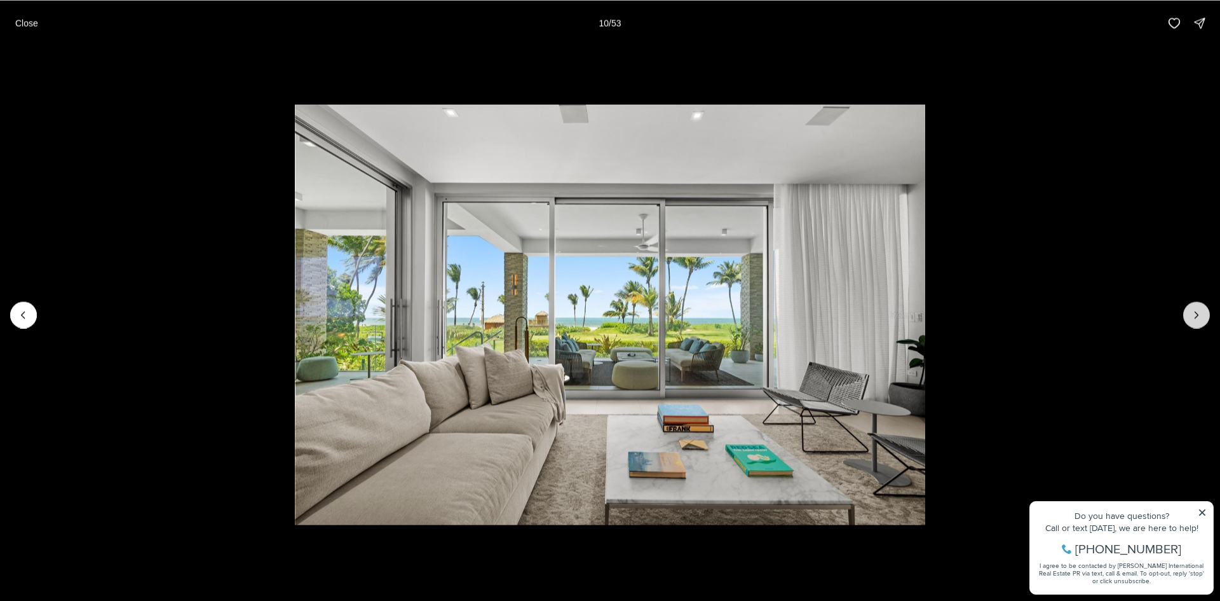
click at [1192, 317] on icon "Next slide" at bounding box center [1196, 314] width 13 height 13
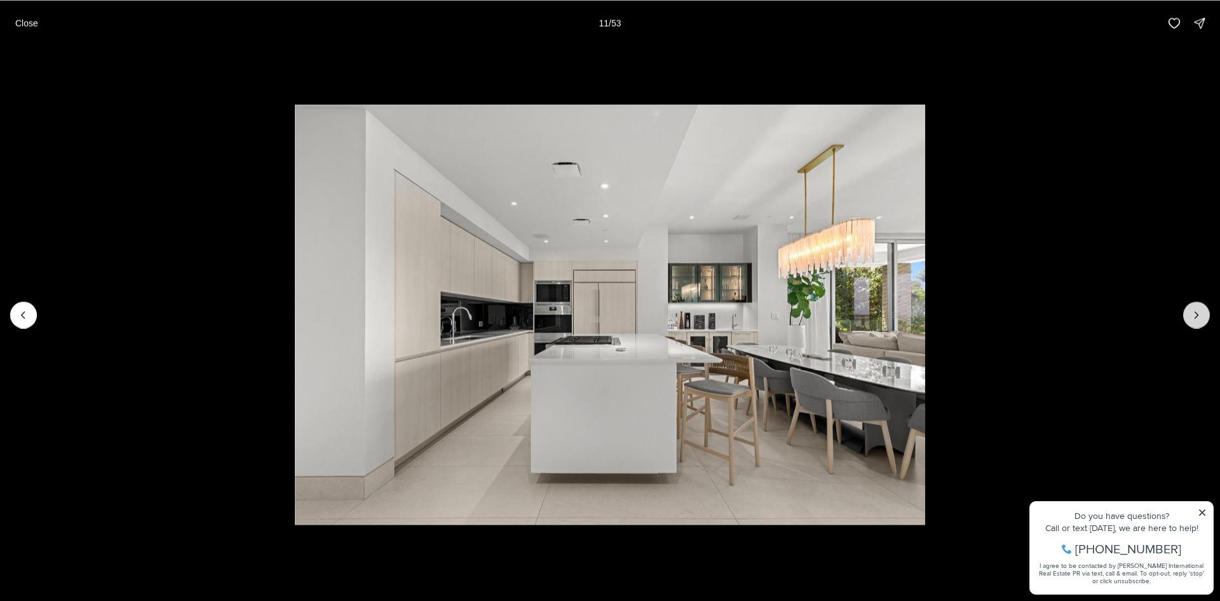
click at [1192, 317] on icon "Next slide" at bounding box center [1196, 314] width 13 height 13
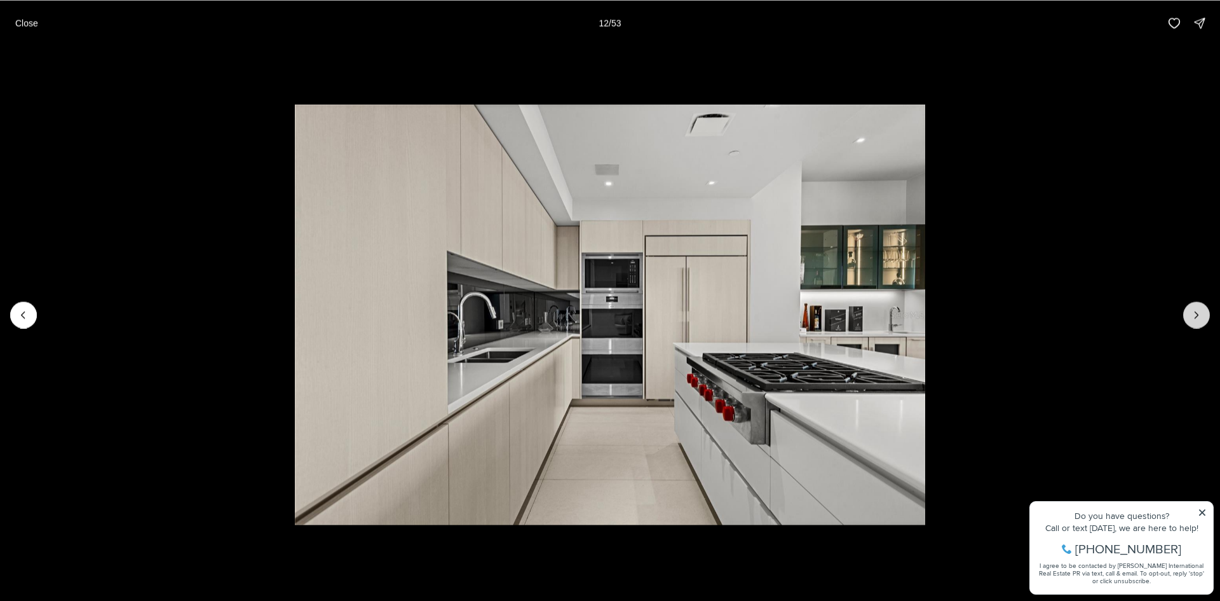
click at [1192, 317] on icon "Next slide" at bounding box center [1196, 314] width 13 height 13
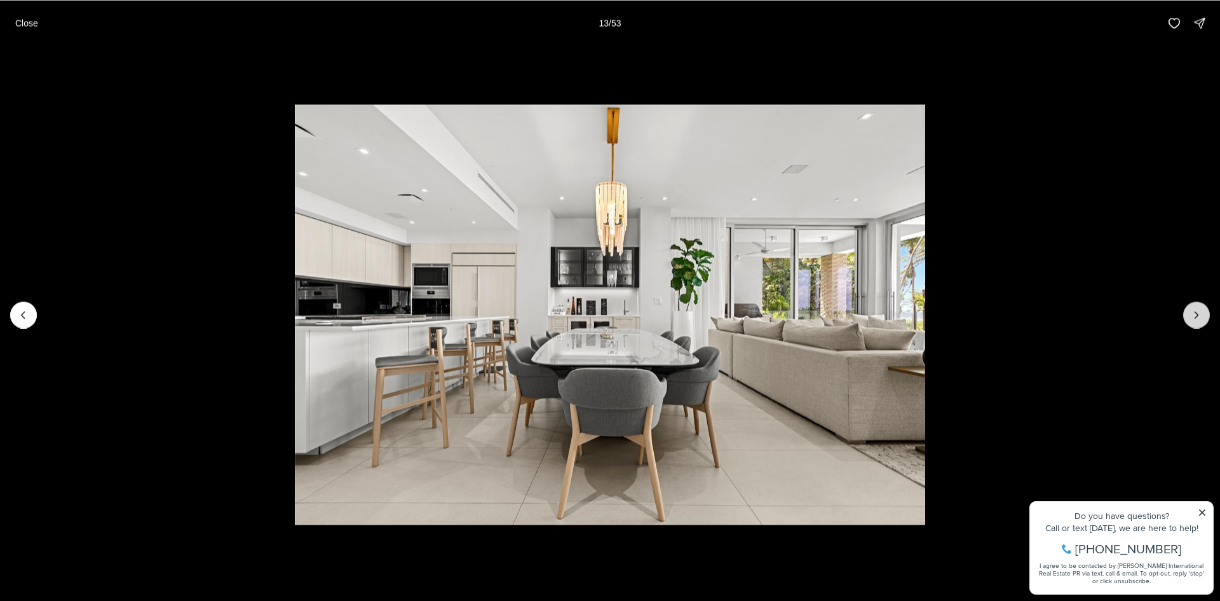
click at [1192, 317] on icon "Next slide" at bounding box center [1196, 314] width 13 height 13
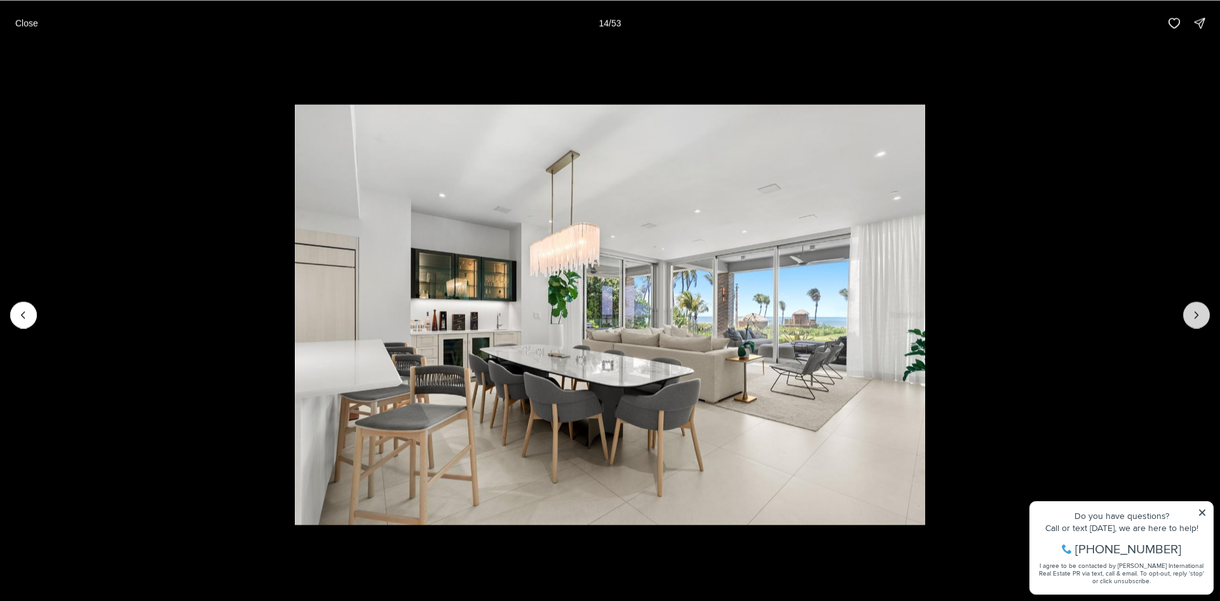
click at [1192, 317] on icon "Next slide" at bounding box center [1196, 314] width 13 height 13
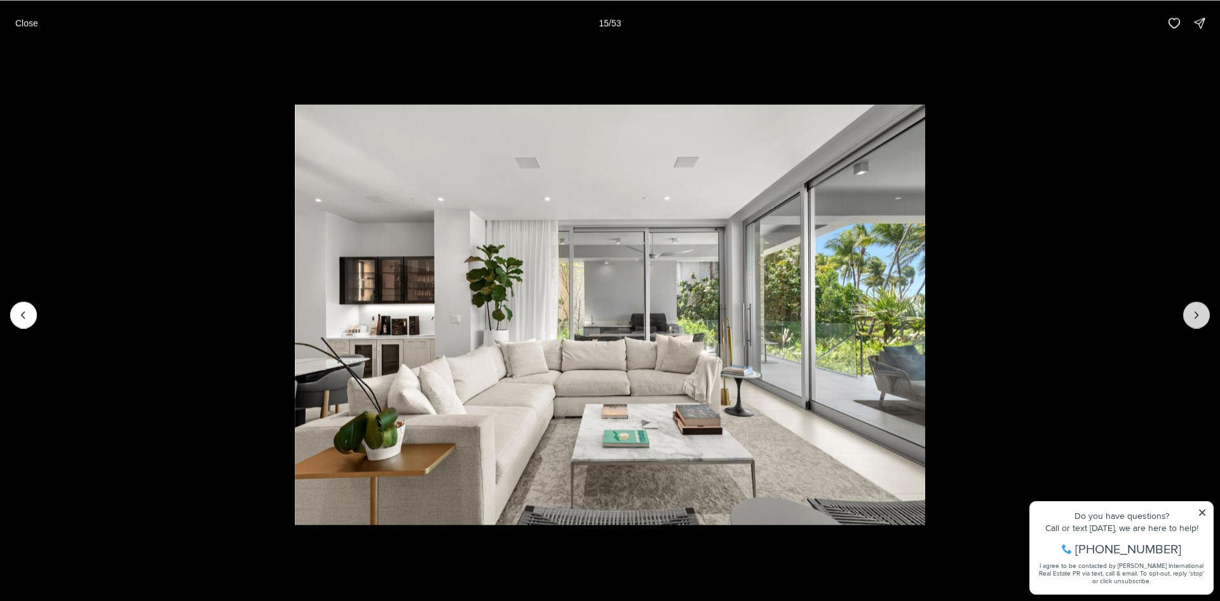
click at [1192, 317] on icon "Next slide" at bounding box center [1196, 314] width 13 height 13
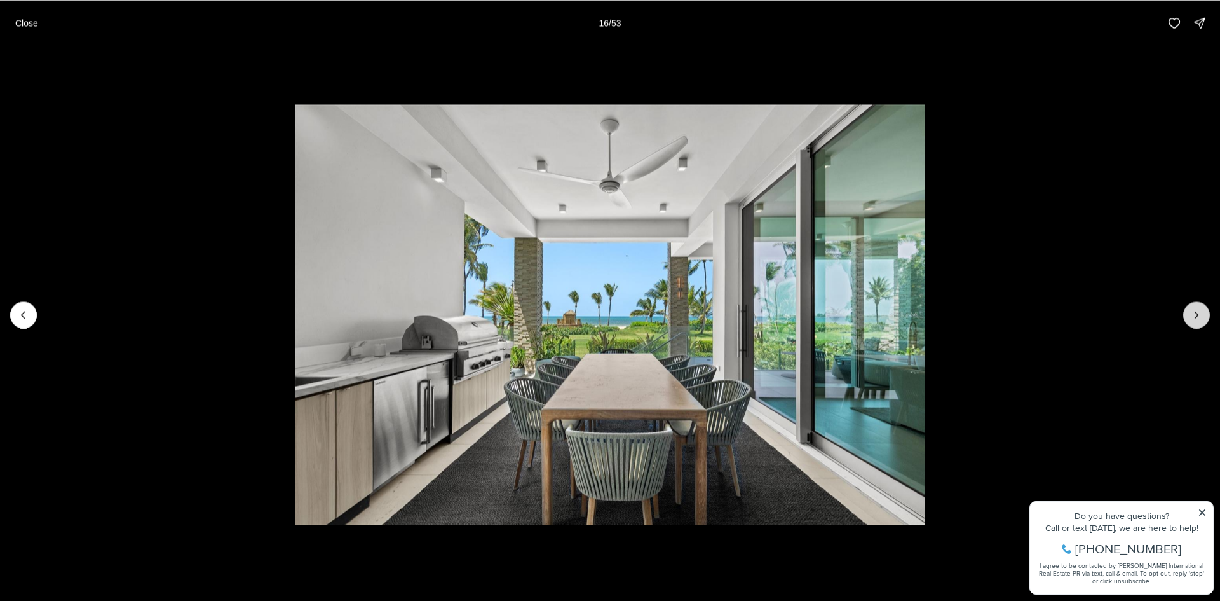
click at [1192, 317] on icon "Next slide" at bounding box center [1196, 314] width 13 height 13
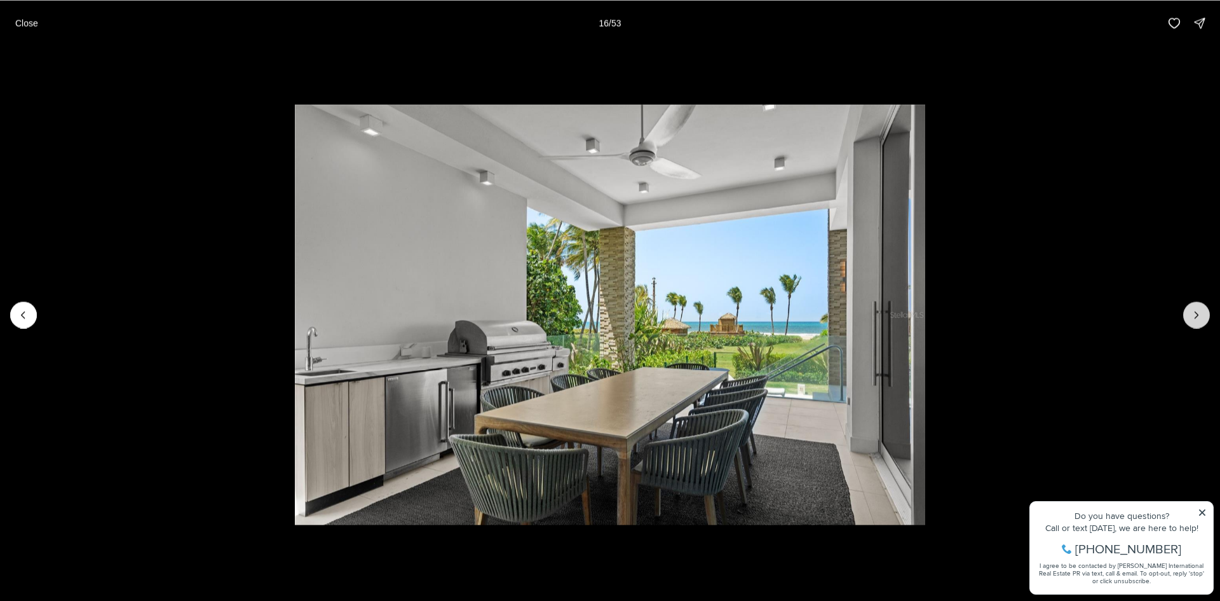
click at [1192, 317] on icon "Next slide" at bounding box center [1196, 314] width 13 height 13
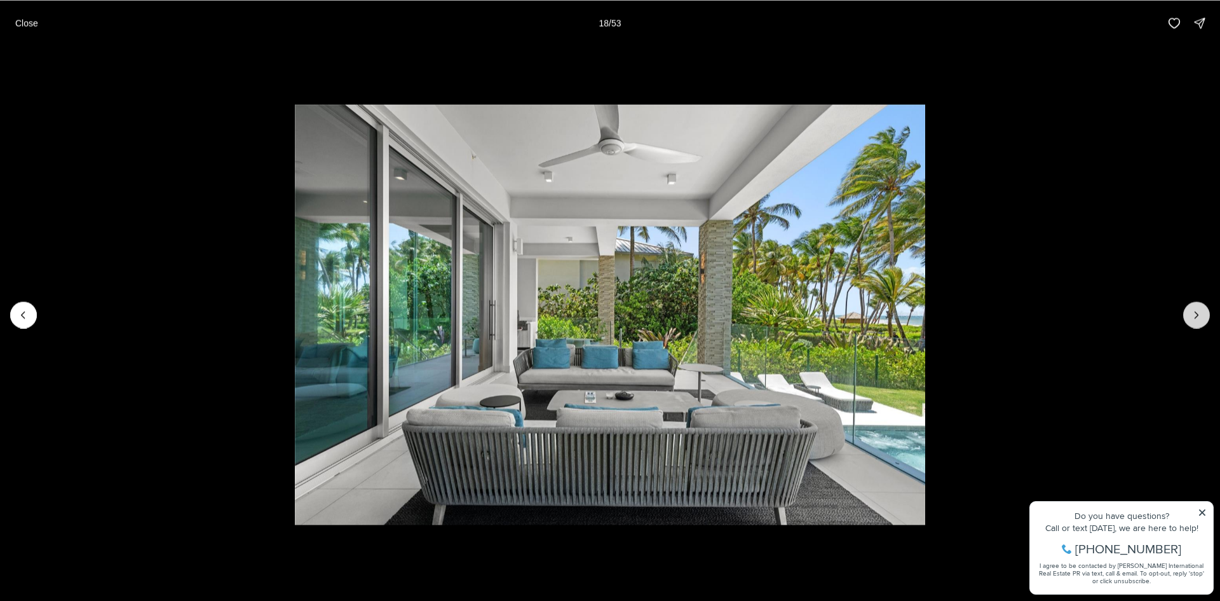
click at [1192, 317] on icon "Next slide" at bounding box center [1196, 314] width 13 height 13
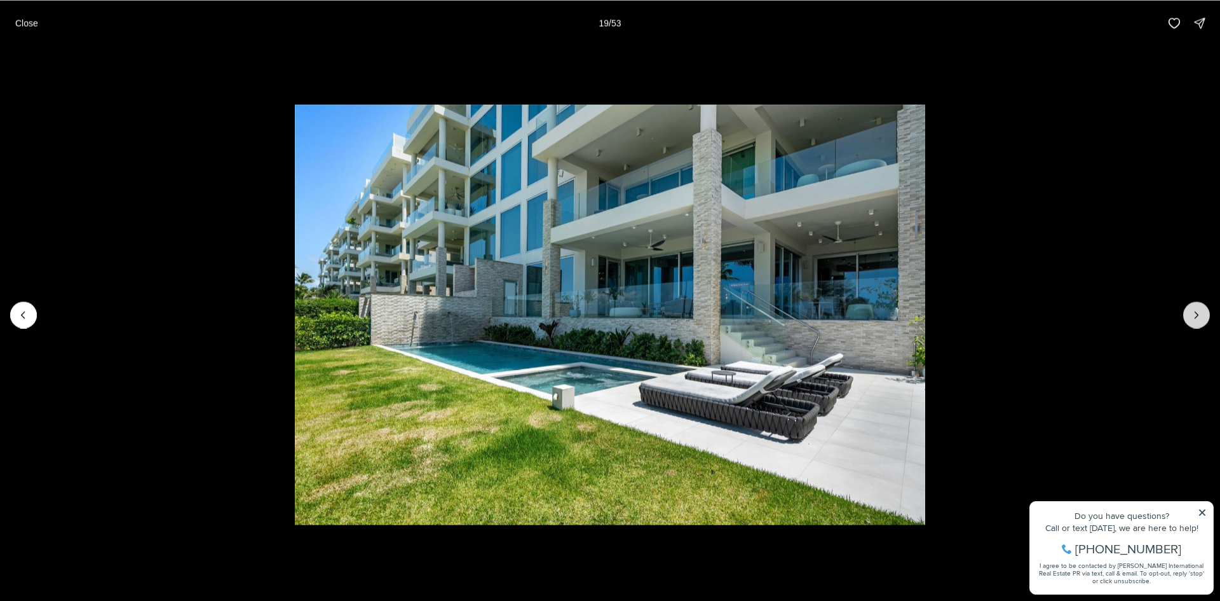
click at [1192, 317] on icon "Next slide" at bounding box center [1196, 314] width 13 height 13
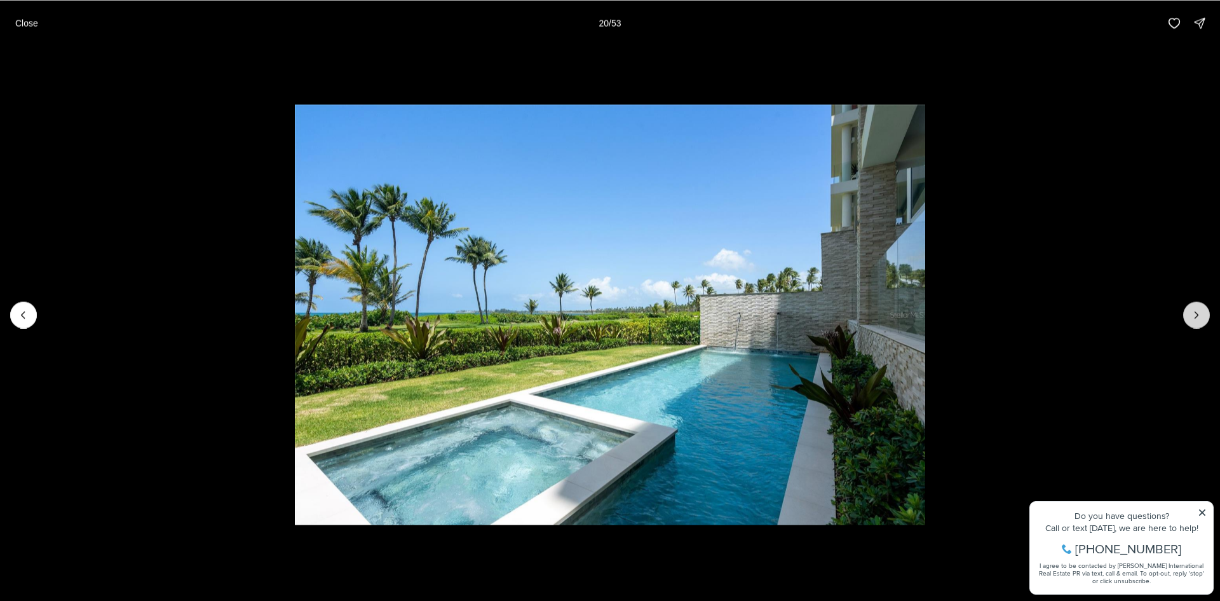
click at [1192, 317] on icon "Next slide" at bounding box center [1196, 314] width 13 height 13
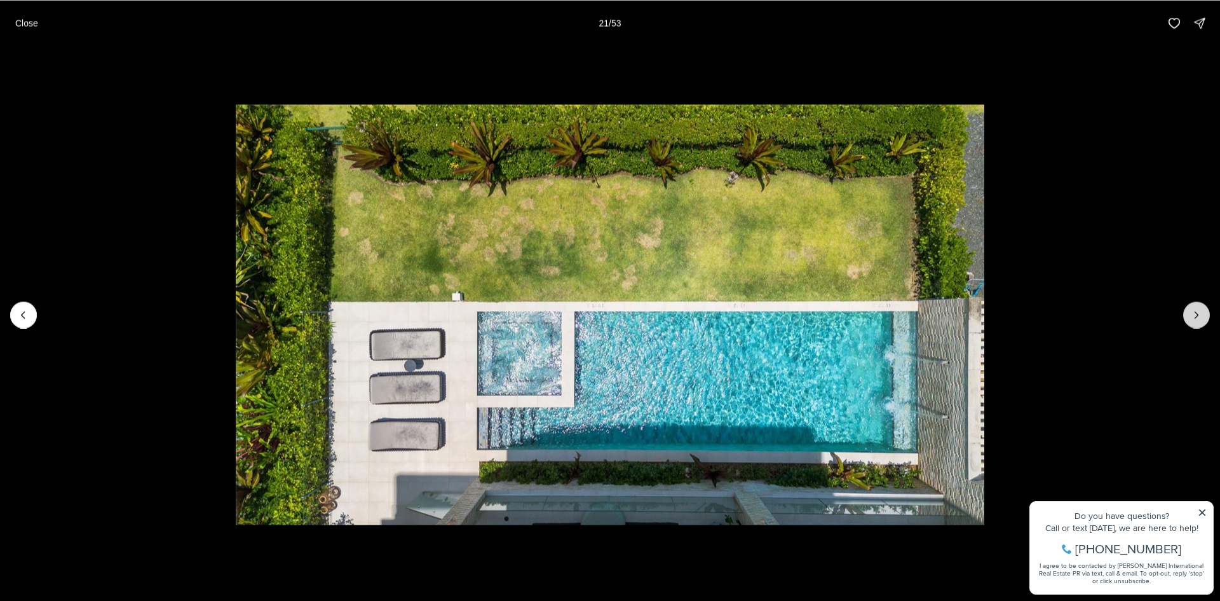
click at [1192, 317] on icon "Next slide" at bounding box center [1196, 314] width 13 height 13
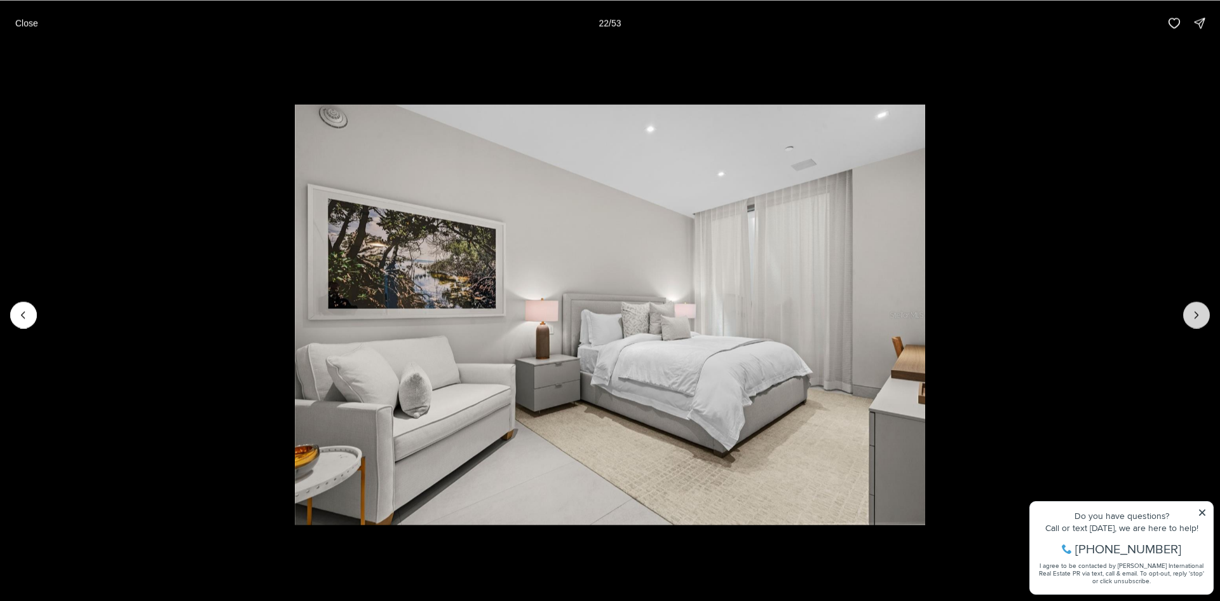
click at [1192, 317] on icon "Next slide" at bounding box center [1196, 314] width 13 height 13
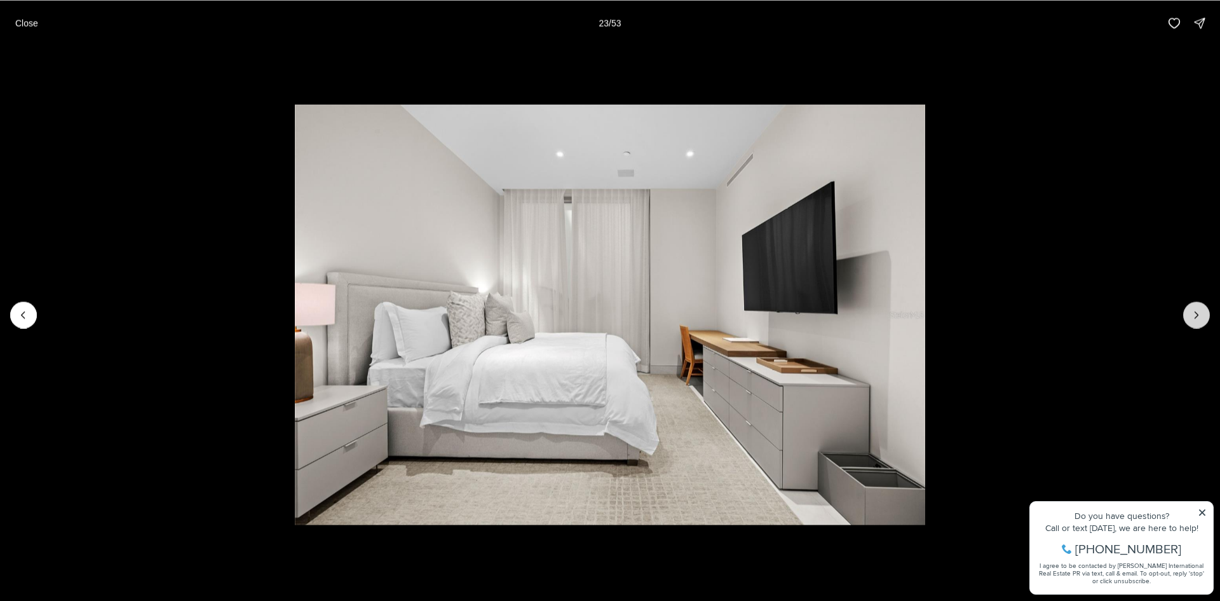
click at [1192, 317] on icon "Next slide" at bounding box center [1196, 314] width 13 height 13
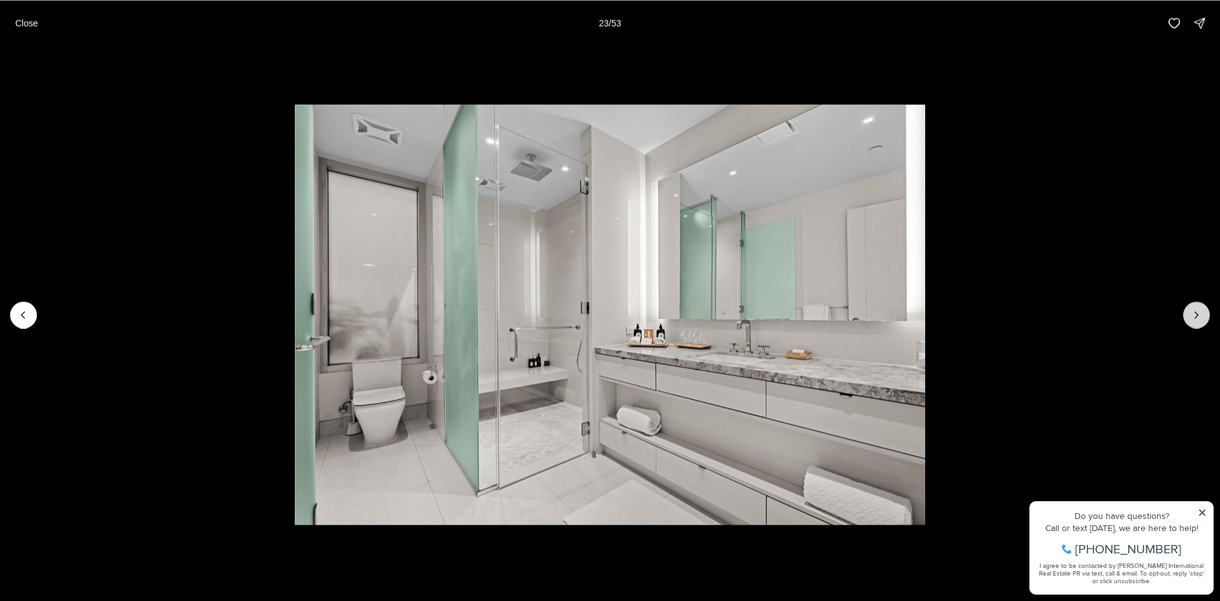
click at [1192, 317] on icon "Next slide" at bounding box center [1196, 314] width 13 height 13
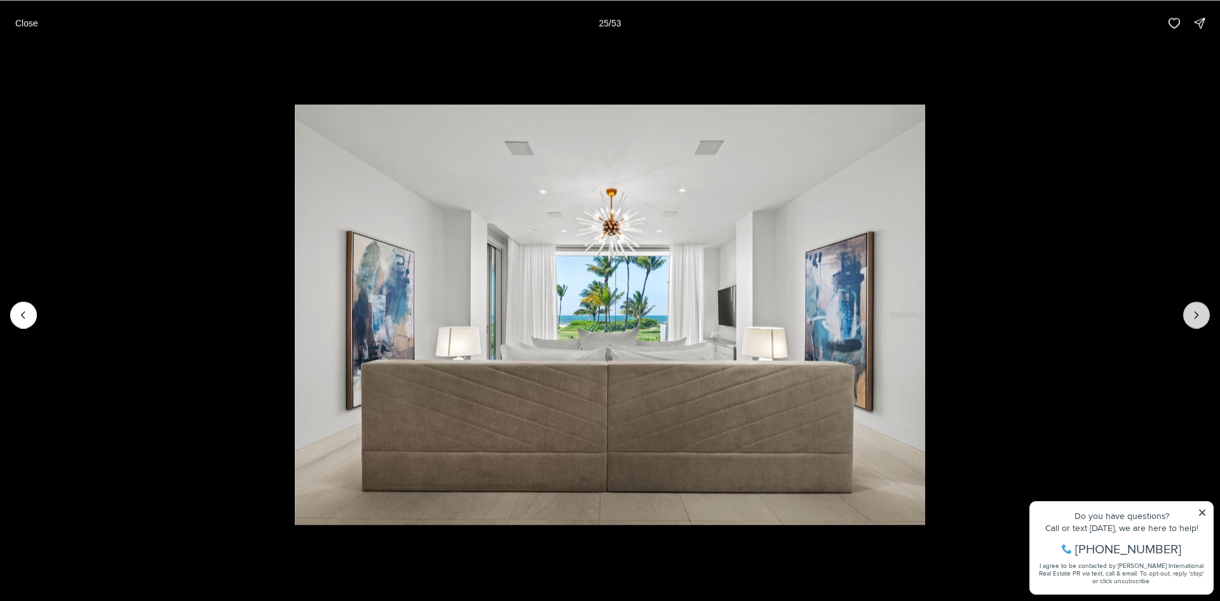
click at [1192, 317] on icon "Next slide" at bounding box center [1196, 314] width 13 height 13
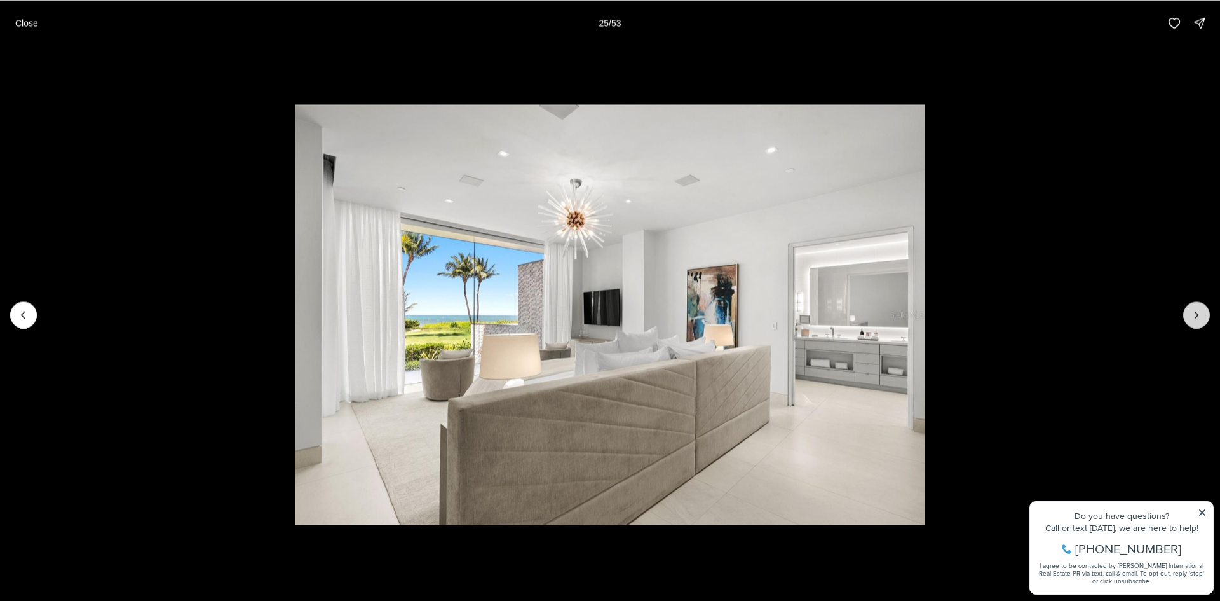
click at [1192, 317] on icon "Next slide" at bounding box center [1196, 314] width 13 height 13
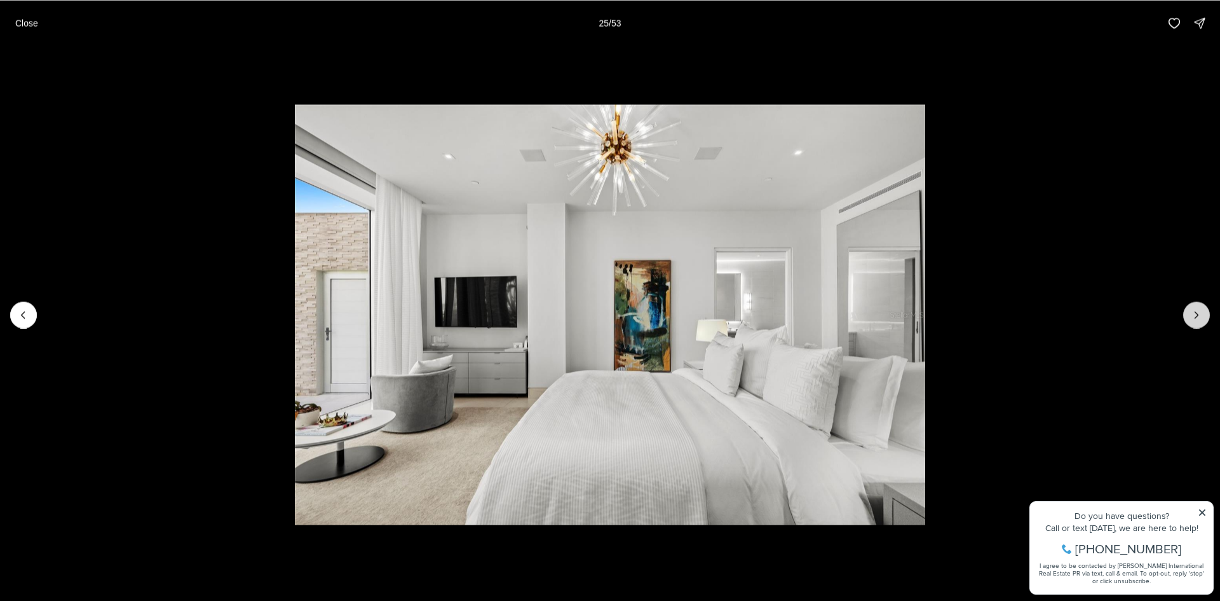
click at [1192, 317] on icon "Next slide" at bounding box center [1196, 314] width 13 height 13
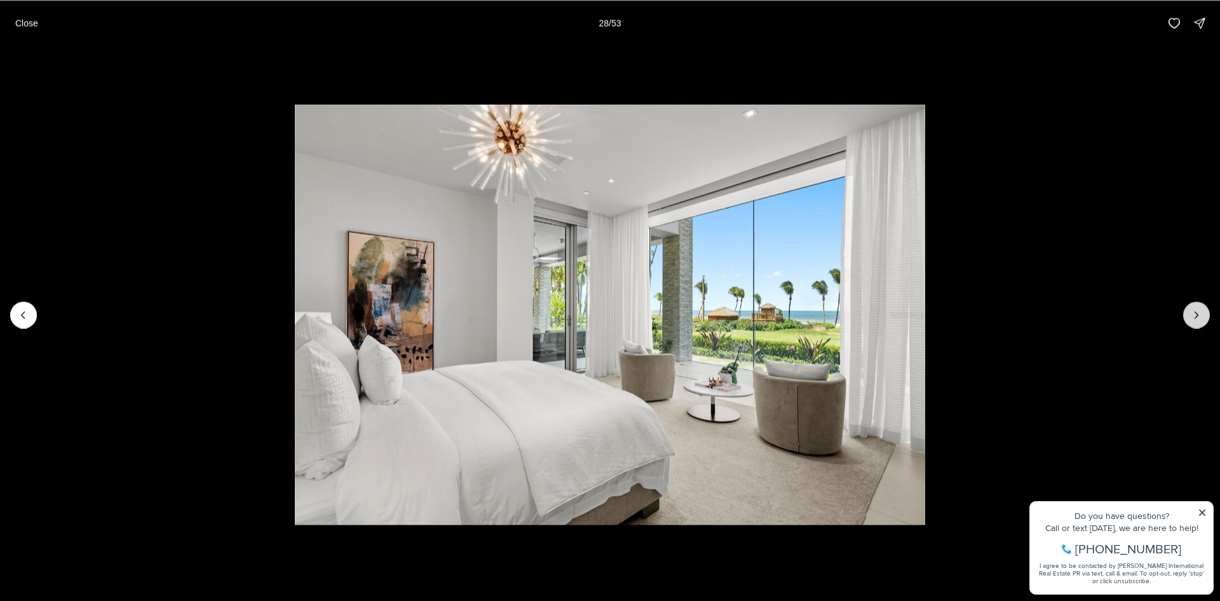
click at [1192, 317] on icon "Next slide" at bounding box center [1196, 314] width 13 height 13
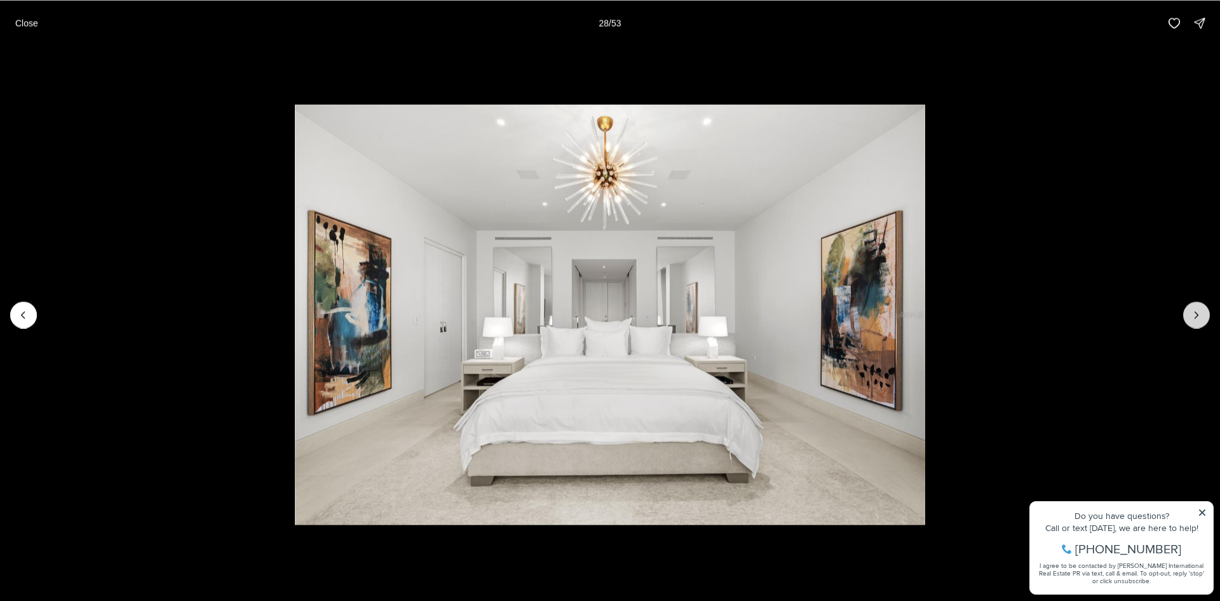
click at [1192, 317] on icon "Next slide" at bounding box center [1196, 314] width 13 height 13
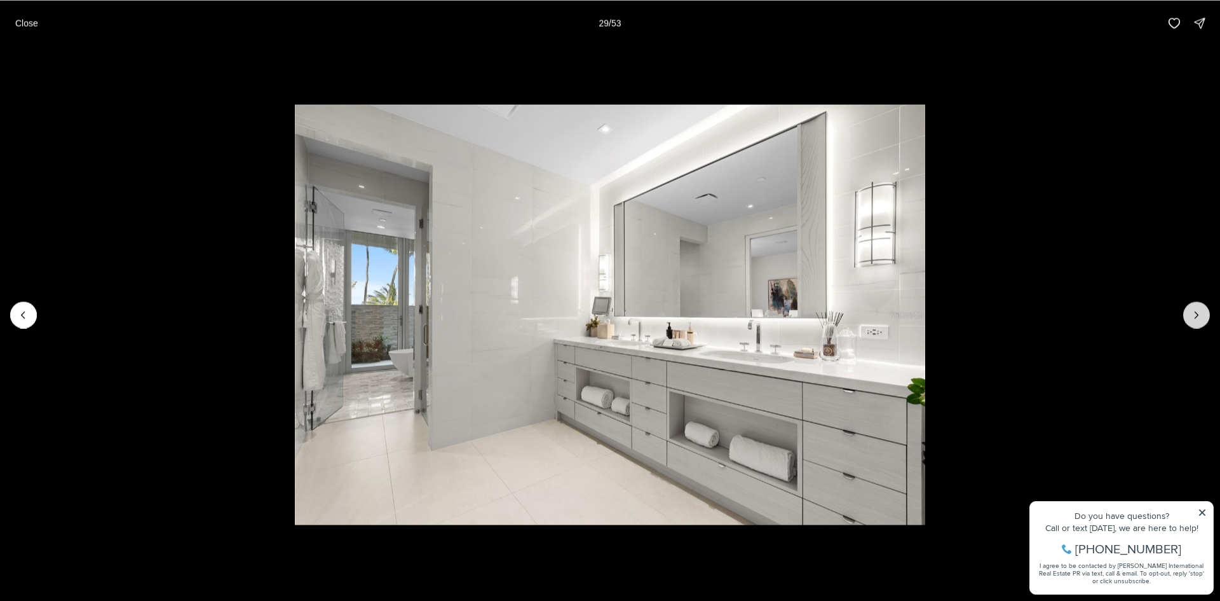
click at [1192, 317] on icon "Next slide" at bounding box center [1196, 314] width 13 height 13
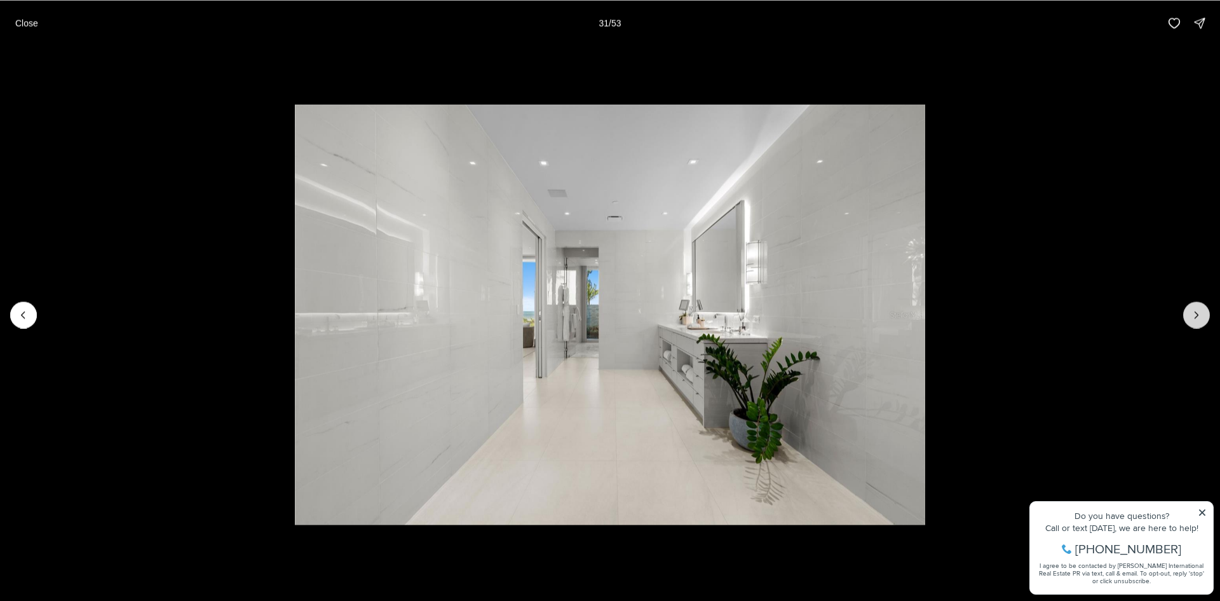
click at [1192, 317] on icon "Next slide" at bounding box center [1196, 314] width 13 height 13
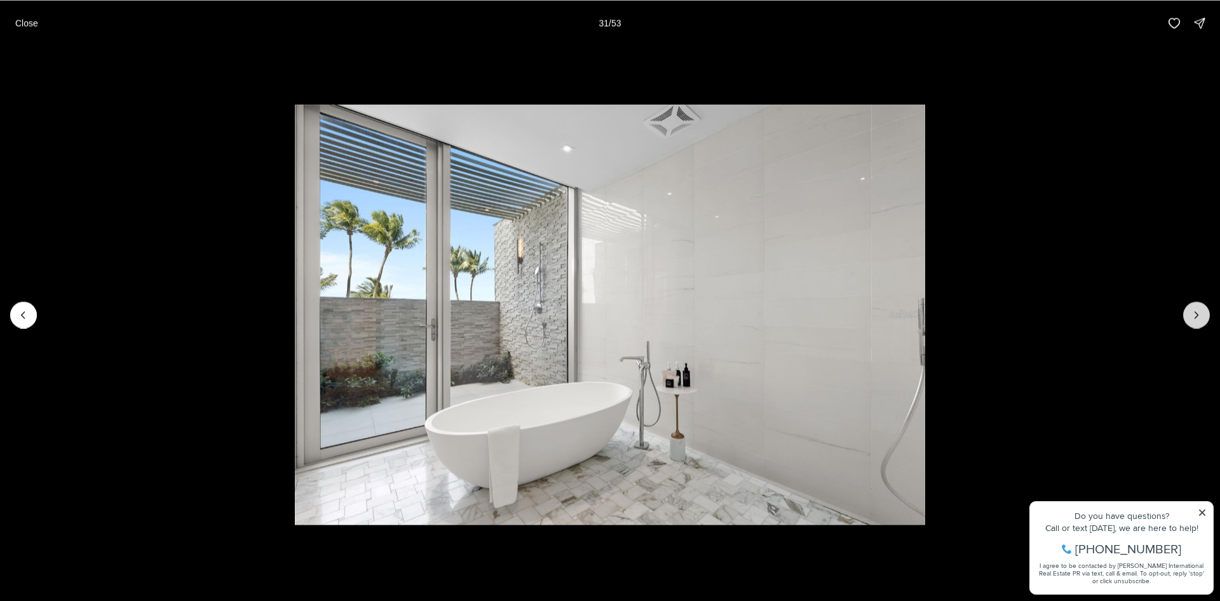
click at [1192, 317] on icon "Next slide" at bounding box center [1196, 314] width 13 height 13
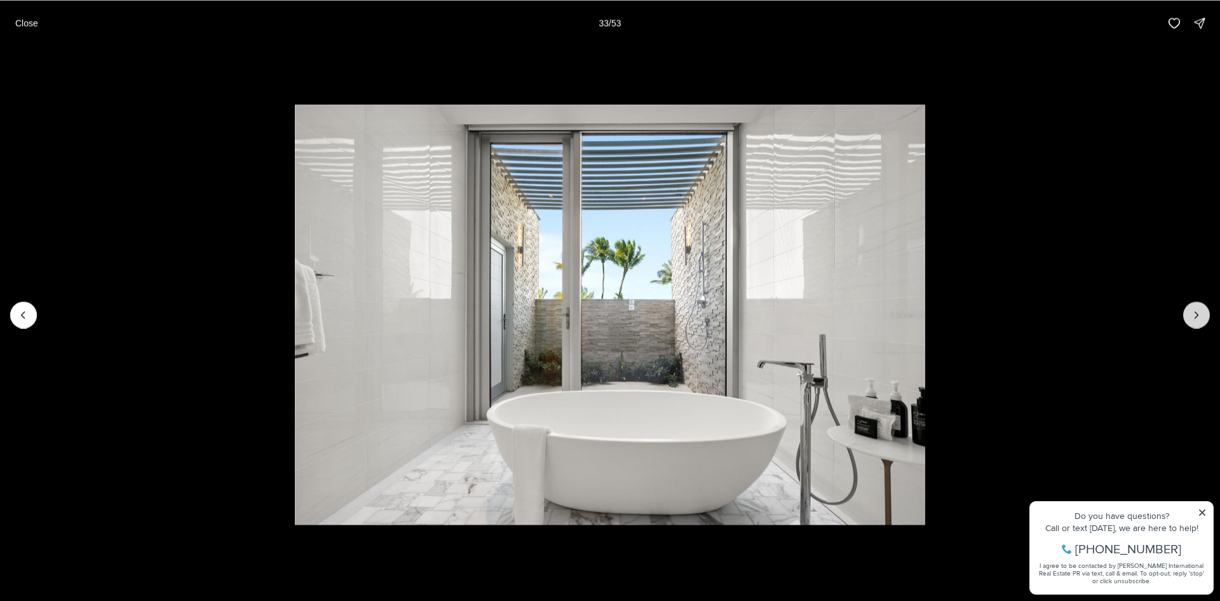
click at [1192, 317] on icon "Next slide" at bounding box center [1196, 314] width 13 height 13
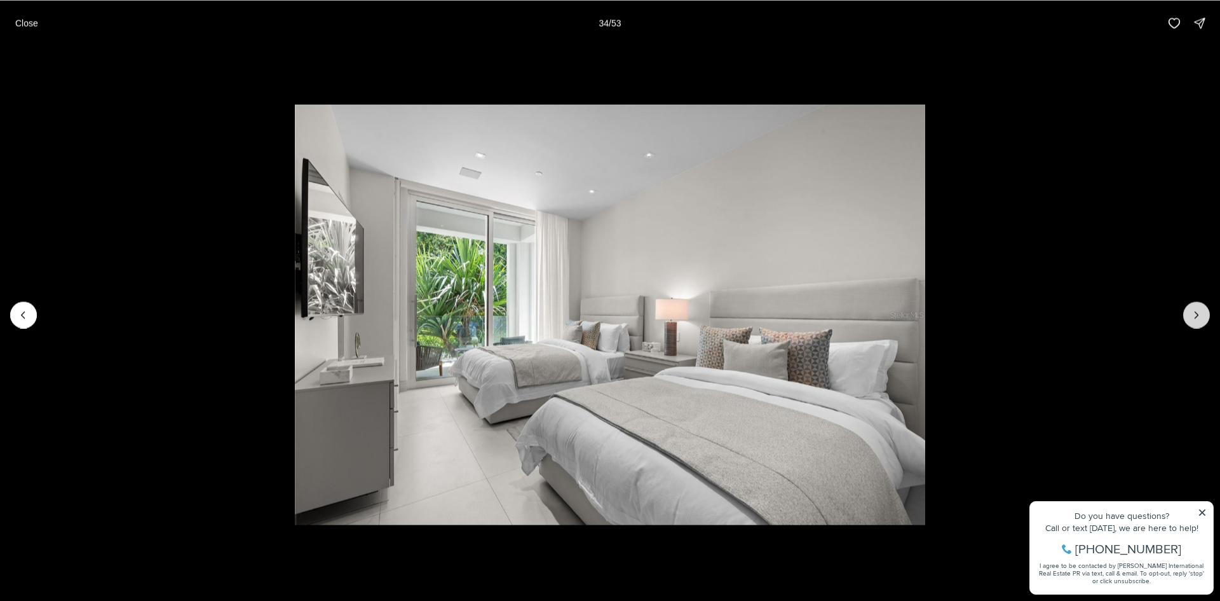
click at [1192, 317] on icon "Next slide" at bounding box center [1196, 314] width 13 height 13
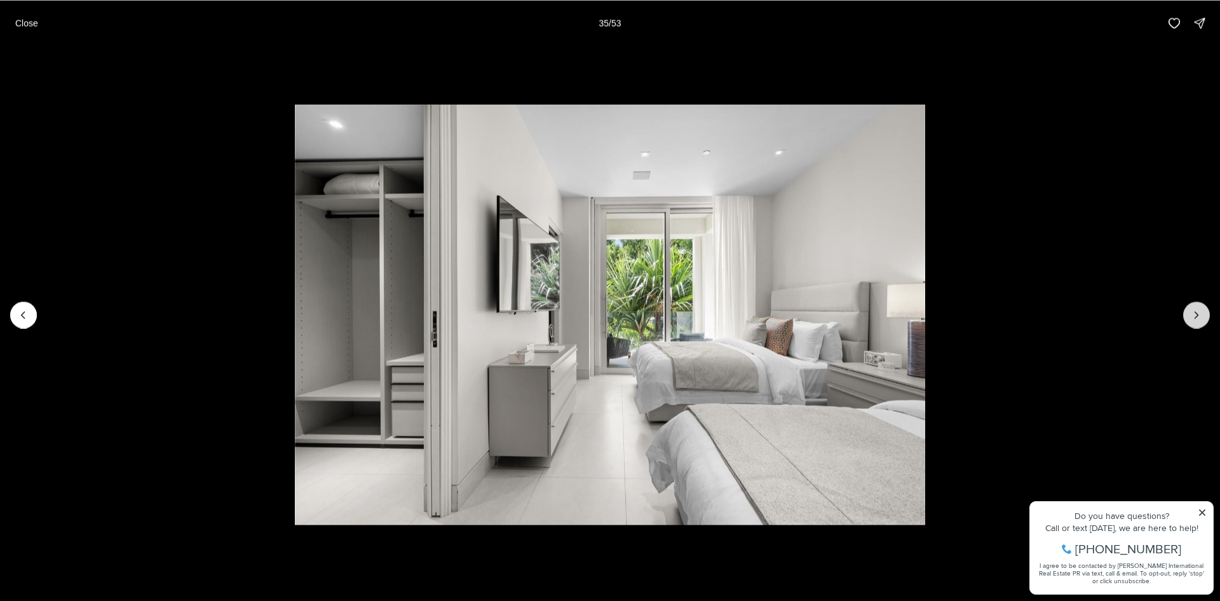
click at [1192, 317] on icon "Next slide" at bounding box center [1196, 314] width 13 height 13
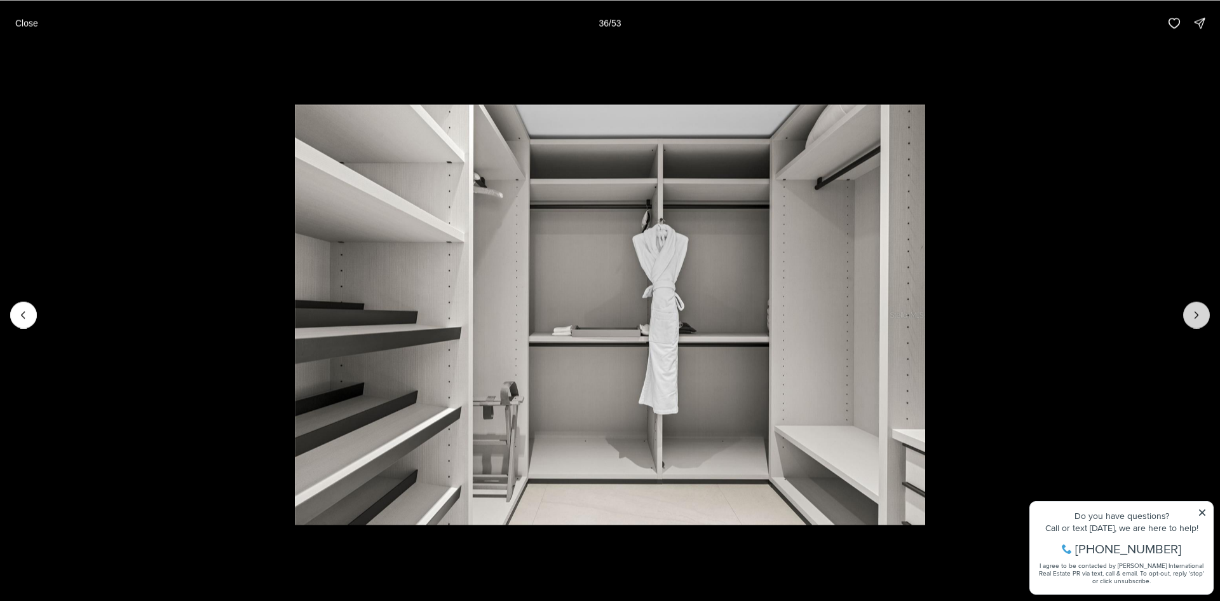
click at [1192, 317] on icon "Next slide" at bounding box center [1196, 314] width 13 height 13
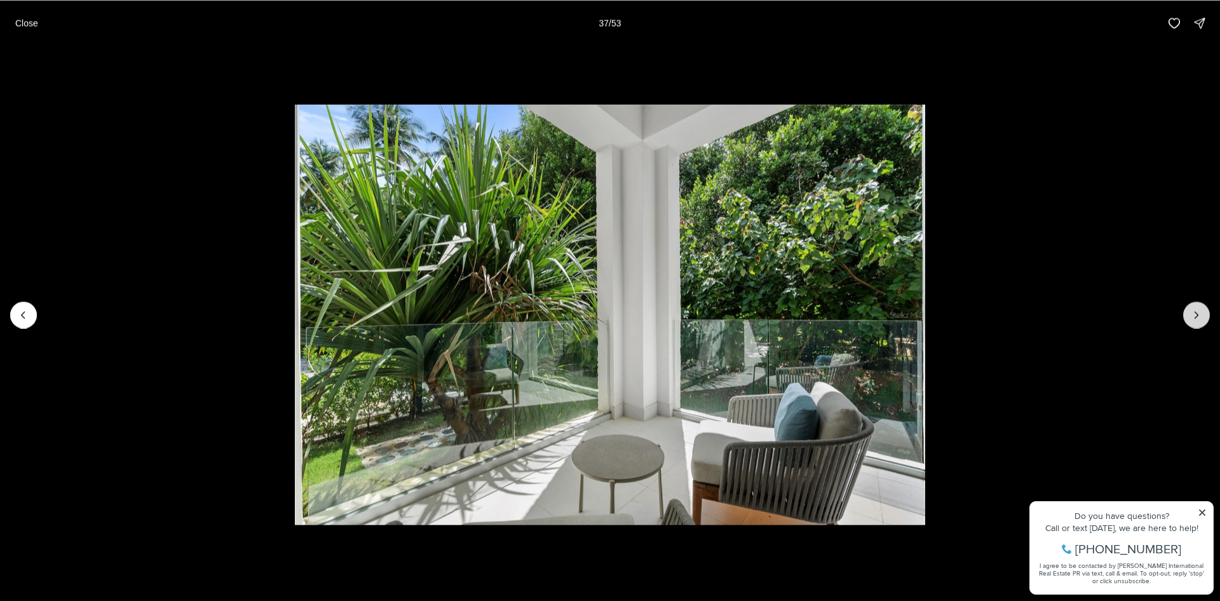
click at [1192, 317] on icon "Next slide" at bounding box center [1196, 314] width 13 height 13
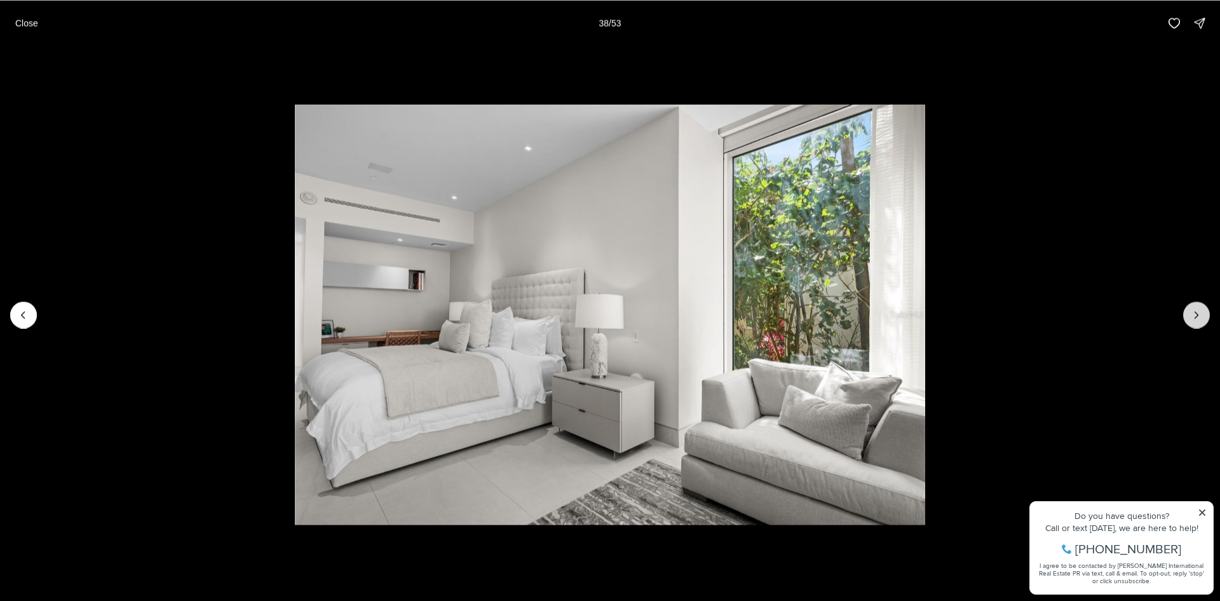
click at [1192, 317] on icon "Next slide" at bounding box center [1196, 314] width 13 height 13
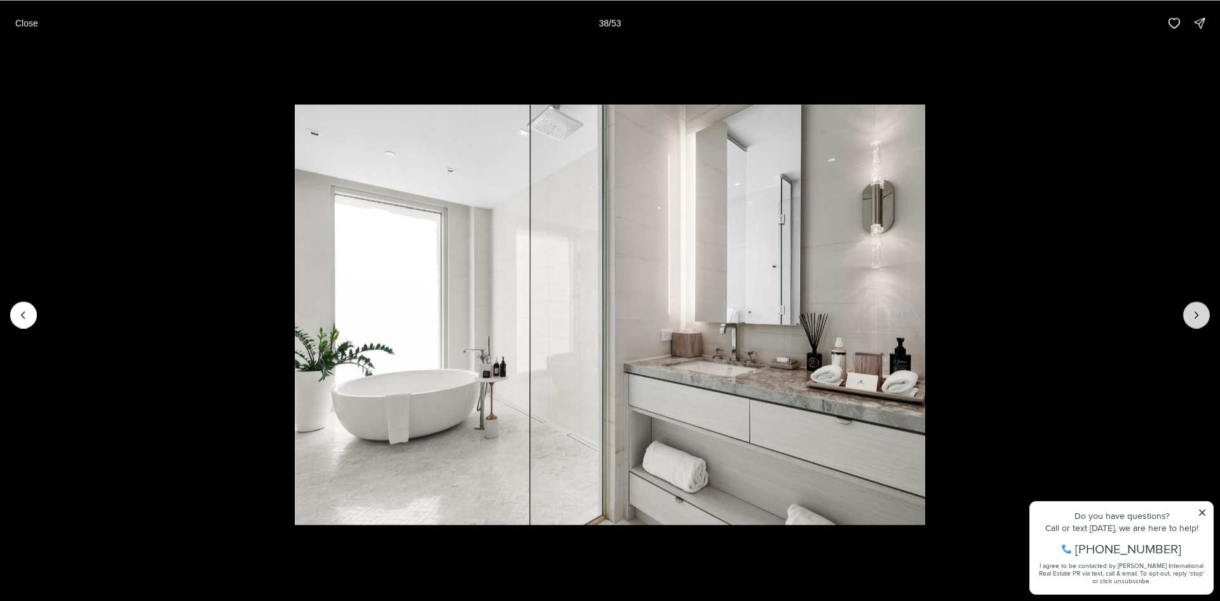
click at [1192, 317] on icon "Next slide" at bounding box center [1196, 314] width 13 height 13
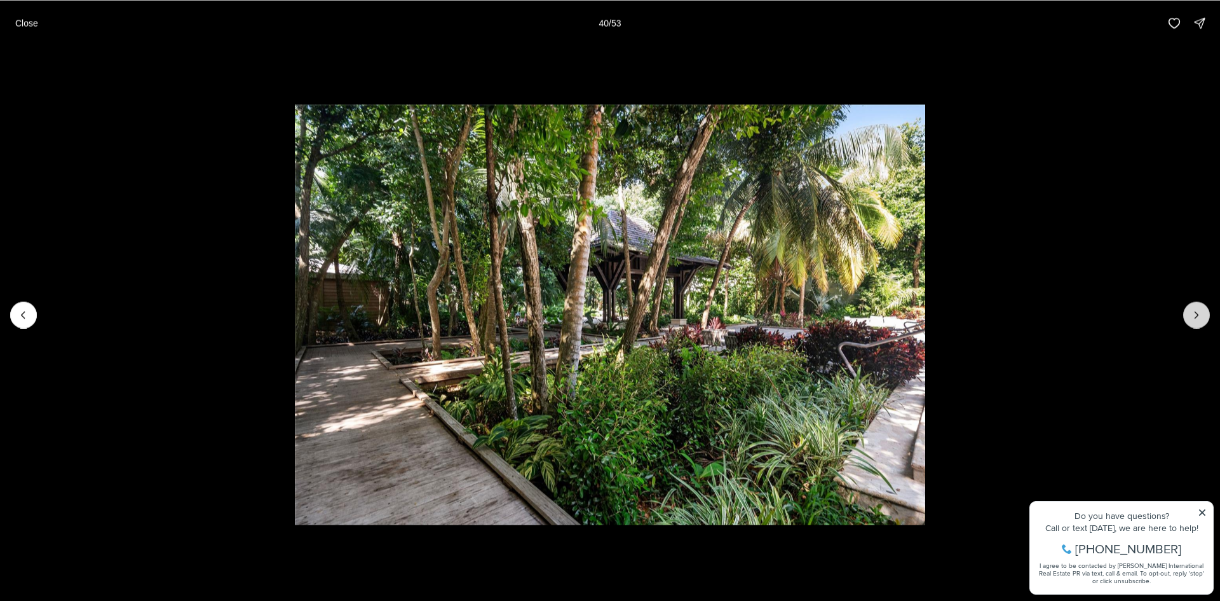
click at [1192, 317] on icon "Next slide" at bounding box center [1196, 314] width 13 height 13
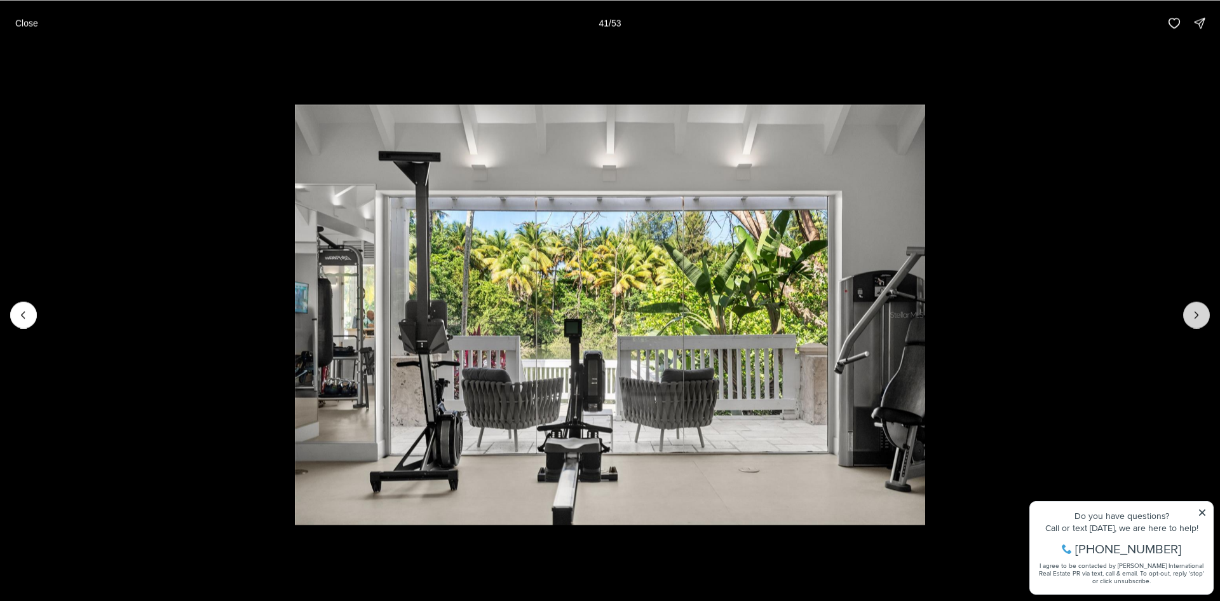
click at [1192, 317] on icon "Next slide" at bounding box center [1196, 314] width 13 height 13
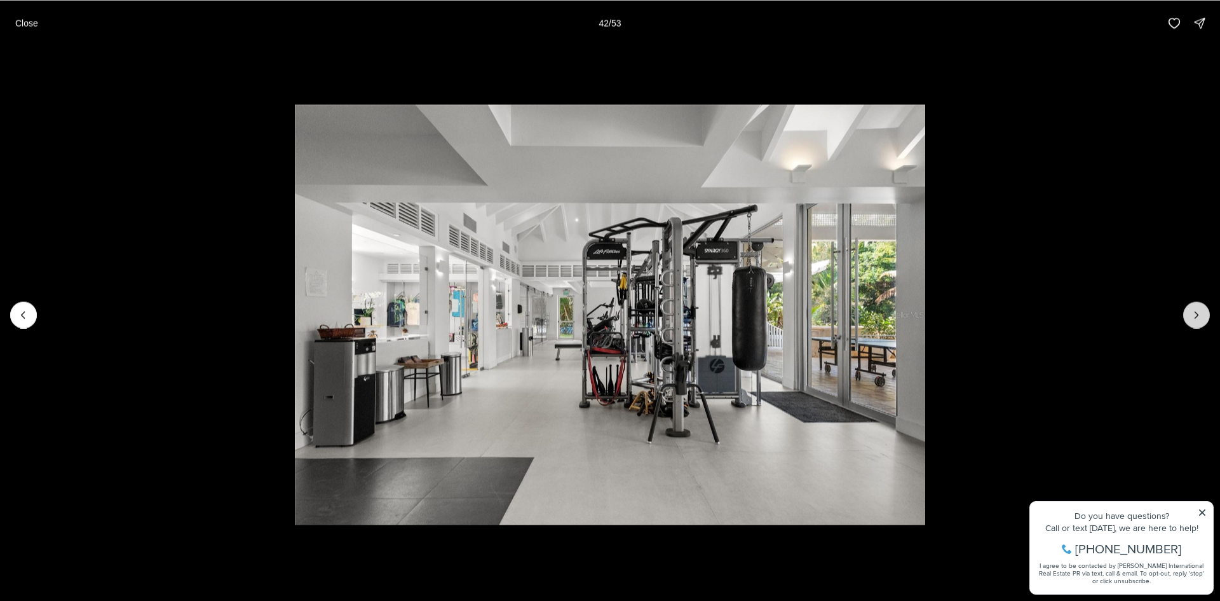
click at [1197, 318] on icon "Next slide" at bounding box center [1196, 314] width 13 height 13
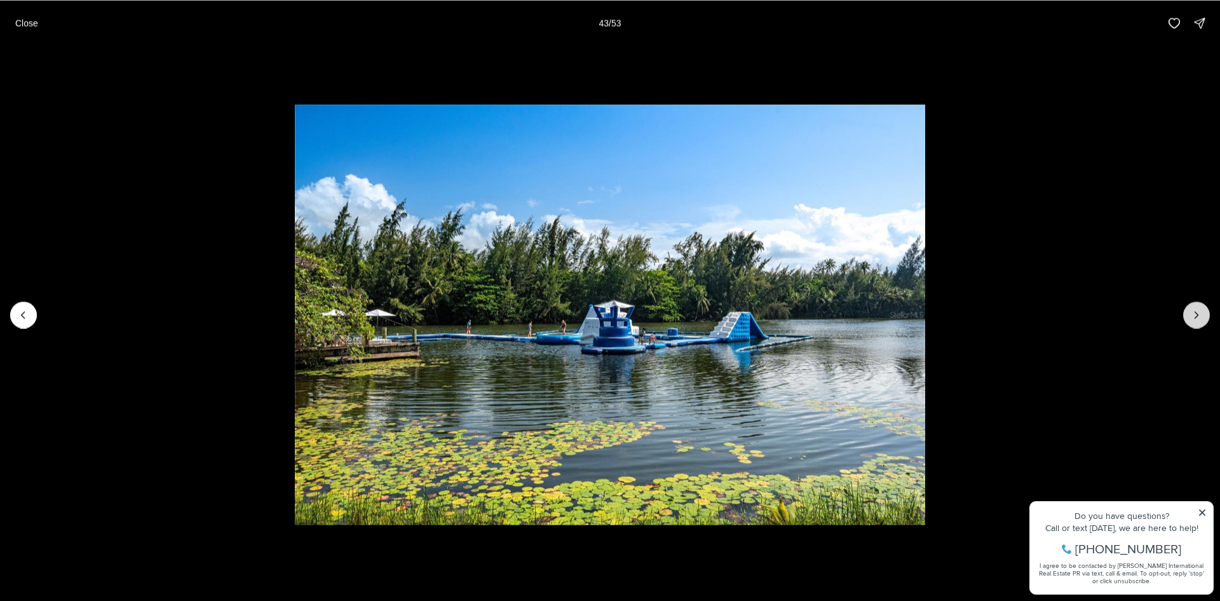
click at [1197, 318] on icon "Next slide" at bounding box center [1196, 314] width 13 height 13
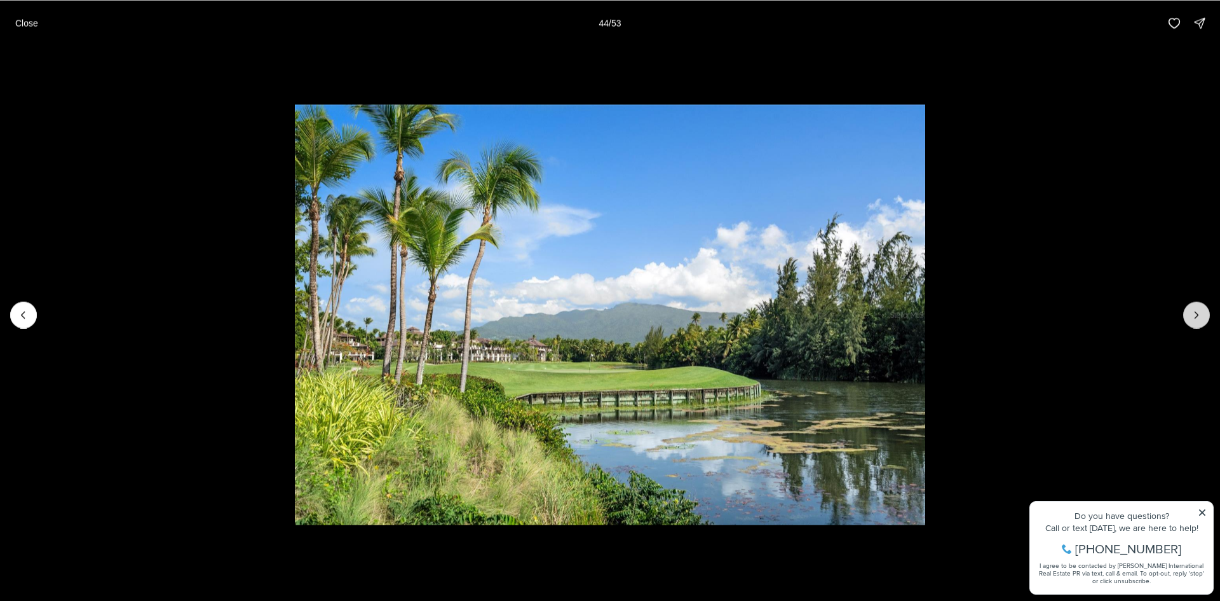
click at [1197, 317] on icon "Next slide" at bounding box center [1196, 314] width 13 height 13
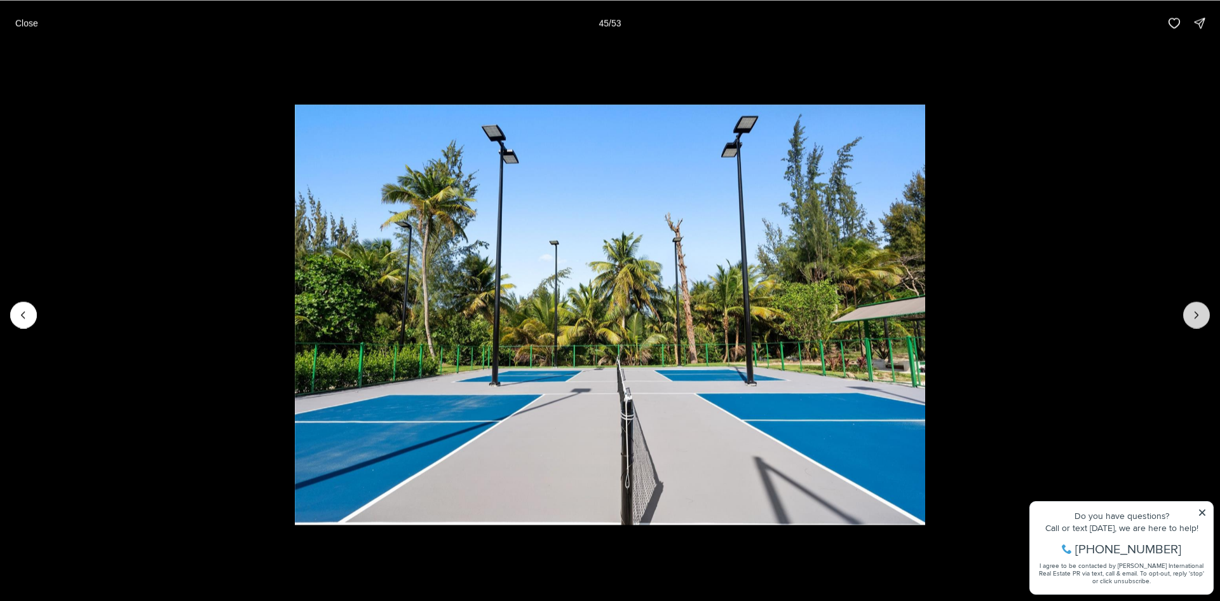
click at [1197, 317] on icon "Next slide" at bounding box center [1196, 314] width 13 height 13
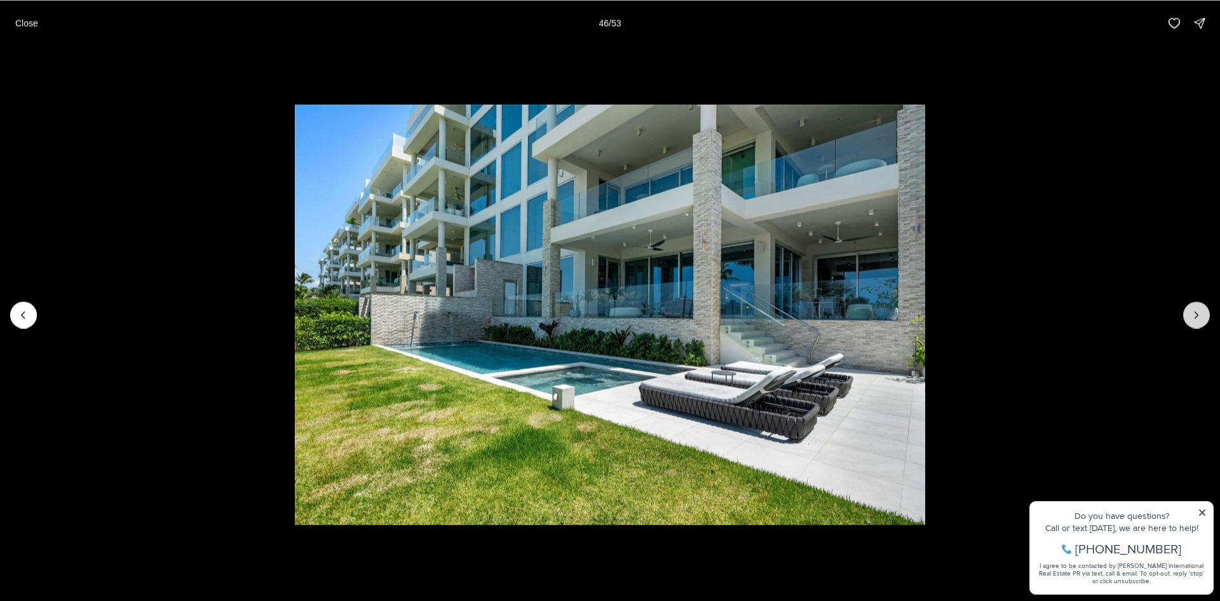
click at [1197, 317] on icon "Next slide" at bounding box center [1196, 314] width 13 height 13
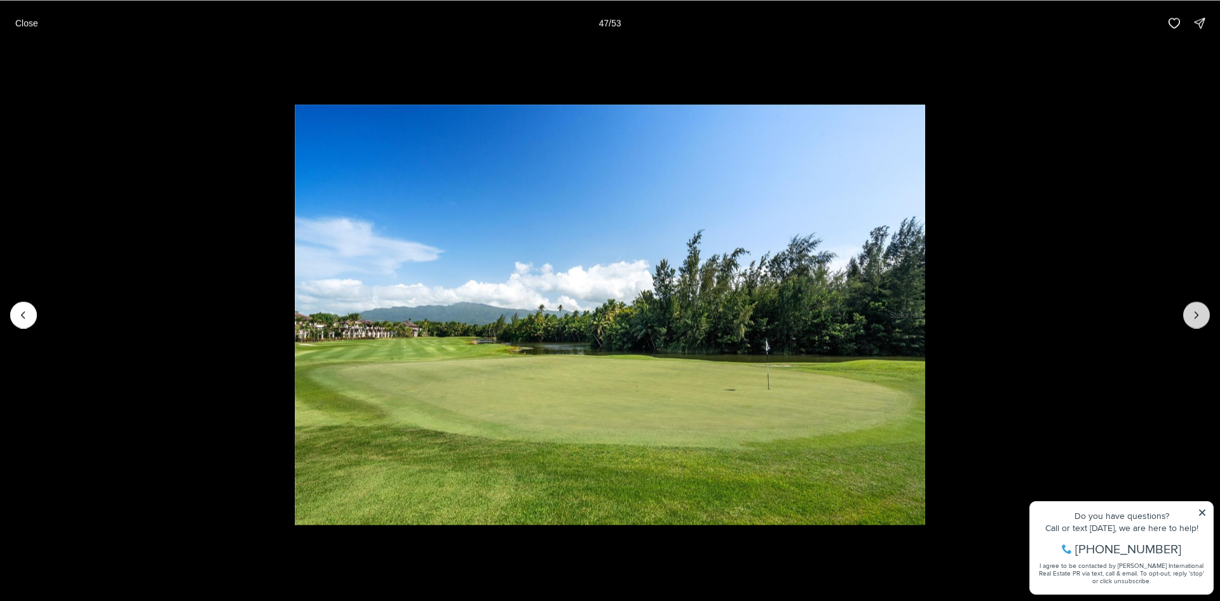
click at [1197, 317] on icon "Next slide" at bounding box center [1196, 314] width 13 height 13
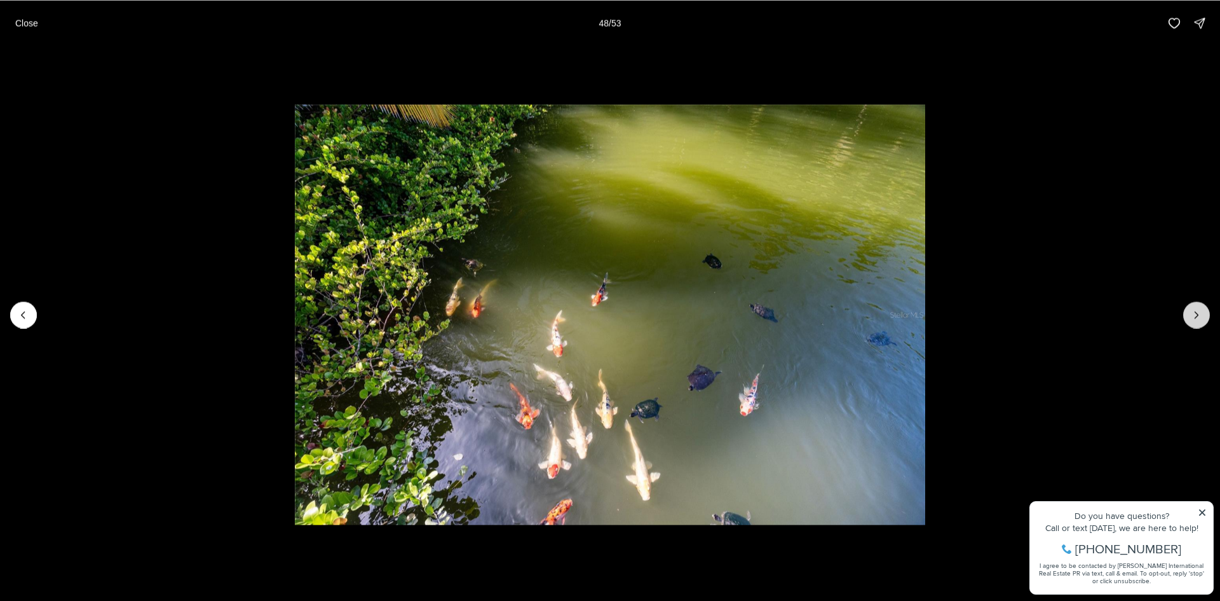
click at [1197, 317] on icon "Next slide" at bounding box center [1196, 314] width 13 height 13
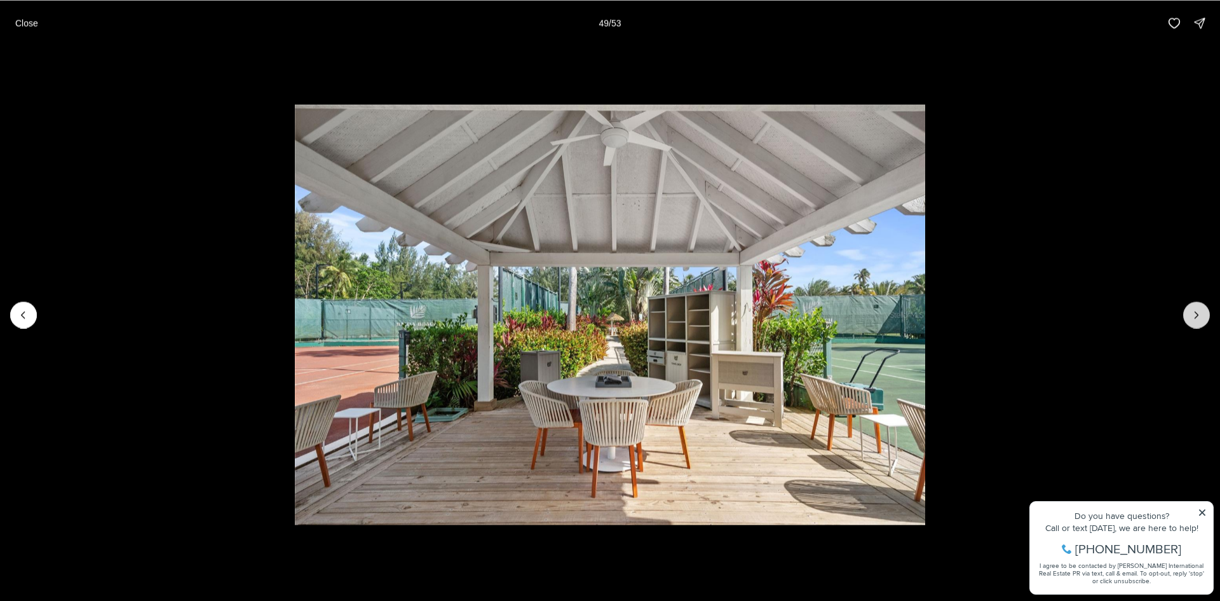
click at [1197, 317] on icon "Next slide" at bounding box center [1196, 314] width 13 height 13
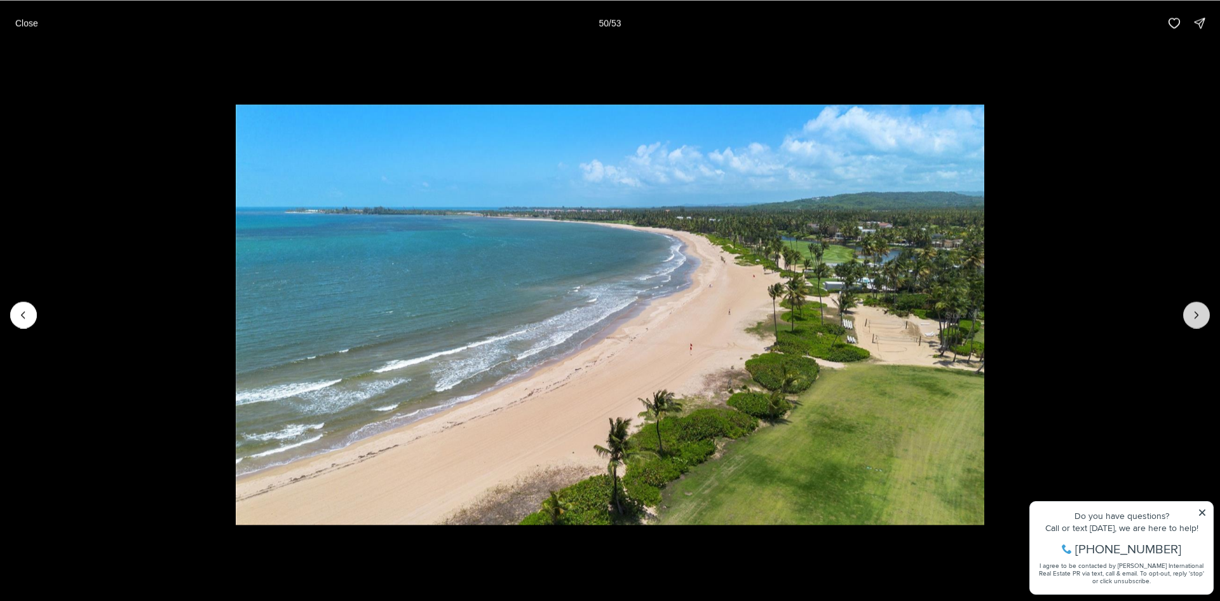
click at [1197, 317] on icon "Next slide" at bounding box center [1196, 314] width 13 height 13
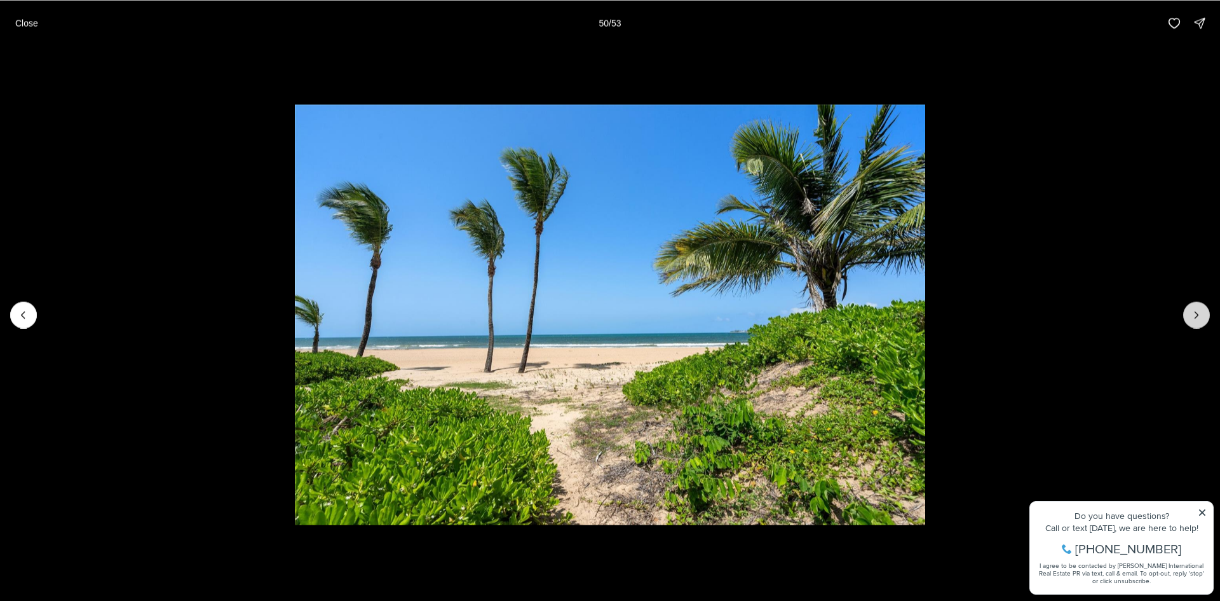
click at [1197, 317] on icon "Next slide" at bounding box center [1196, 314] width 13 height 13
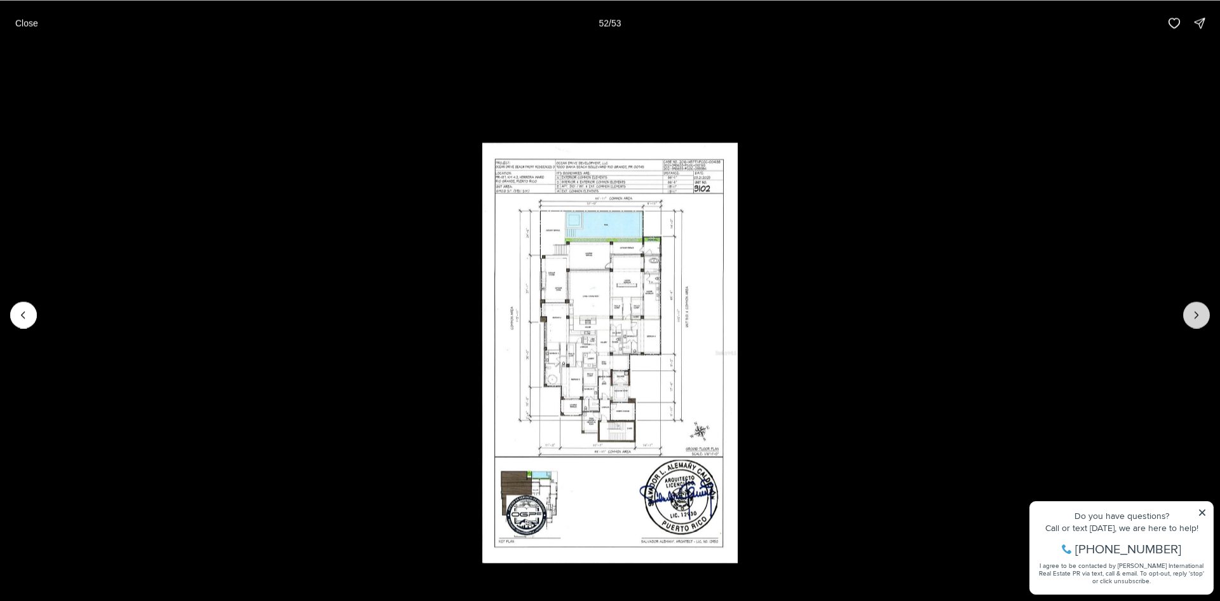
click at [1197, 317] on icon "Next slide" at bounding box center [1196, 314] width 13 height 13
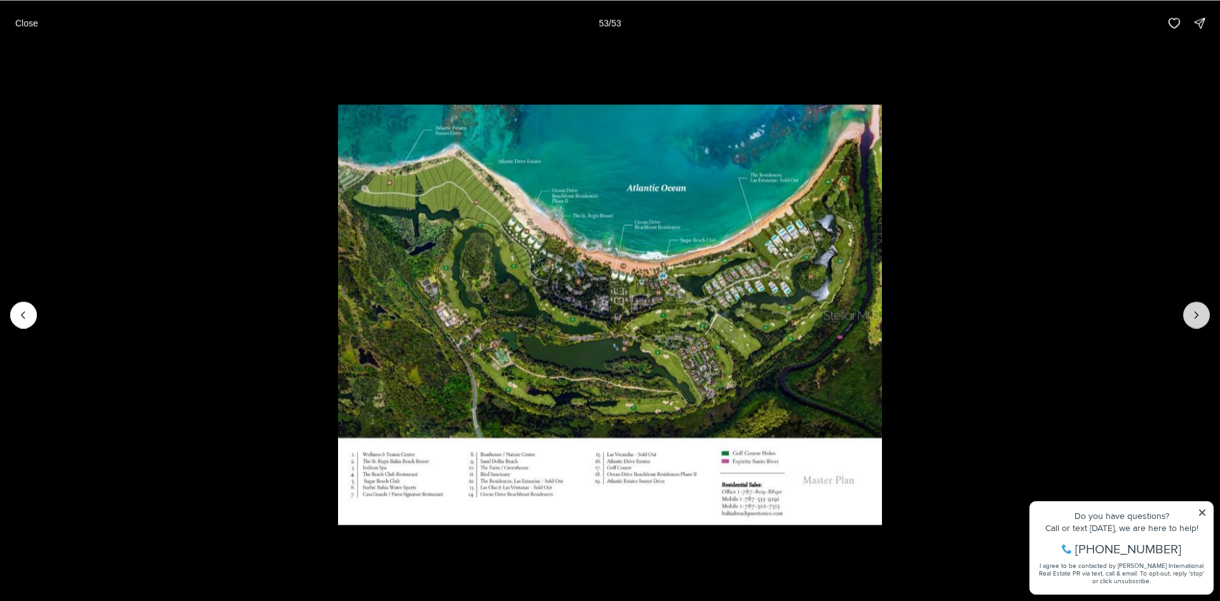
click at [1197, 317] on div at bounding box center [1196, 314] width 27 height 27
click at [36, 25] on p "Close" at bounding box center [26, 23] width 23 height 10
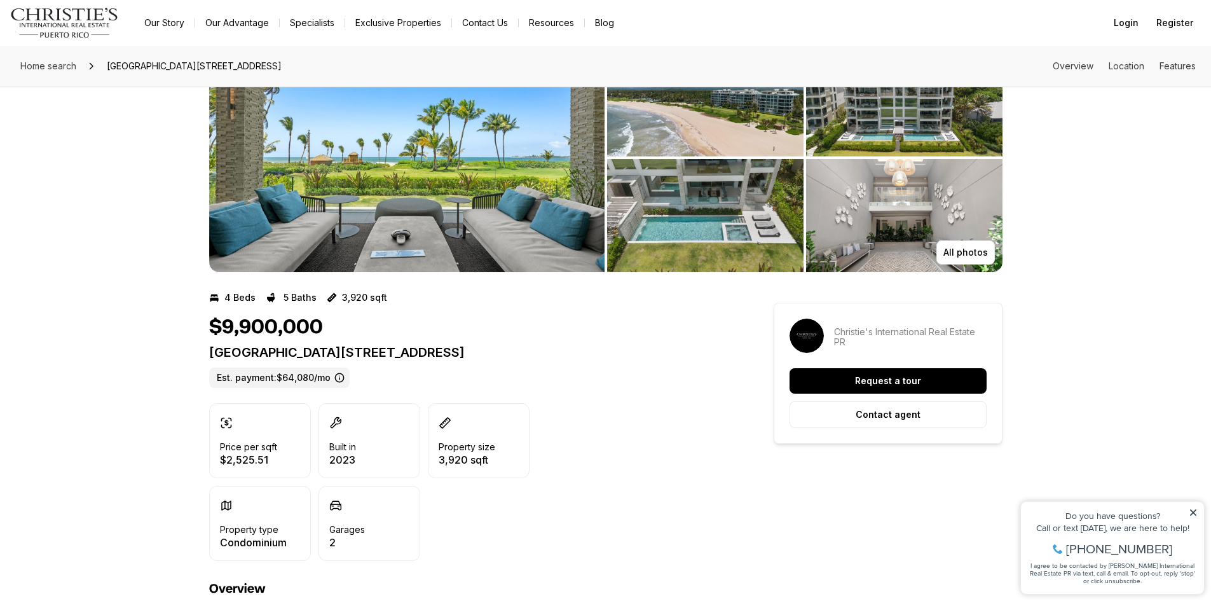
scroll to position [381, 0]
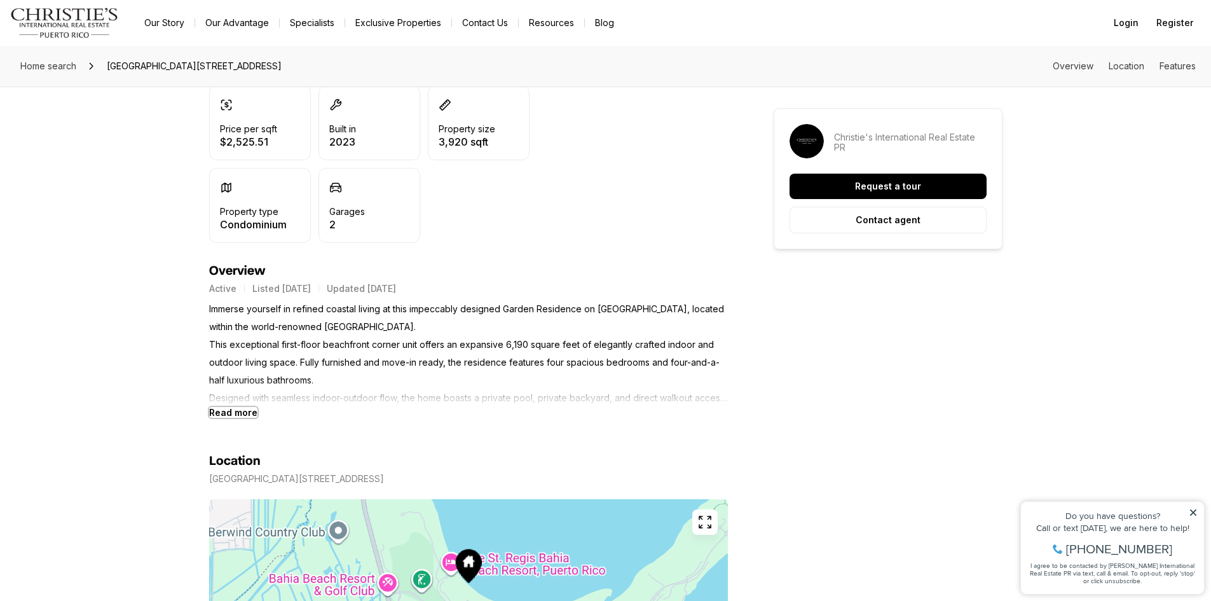
click at [221, 414] on b "Read more" at bounding box center [233, 412] width 48 height 11
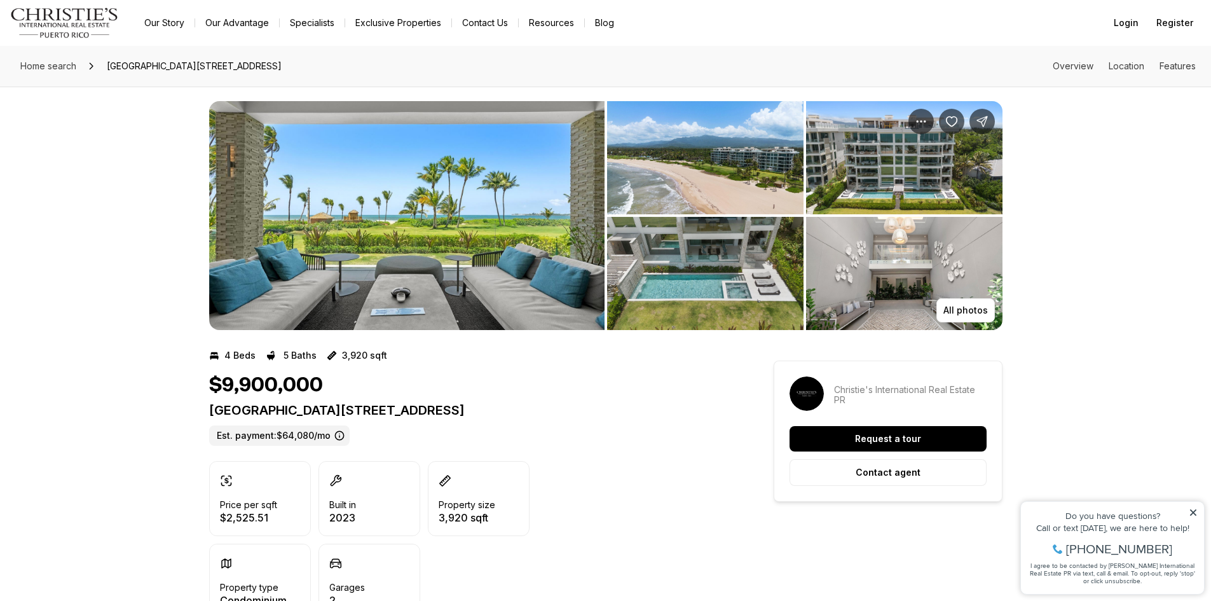
scroll to position [0, 0]
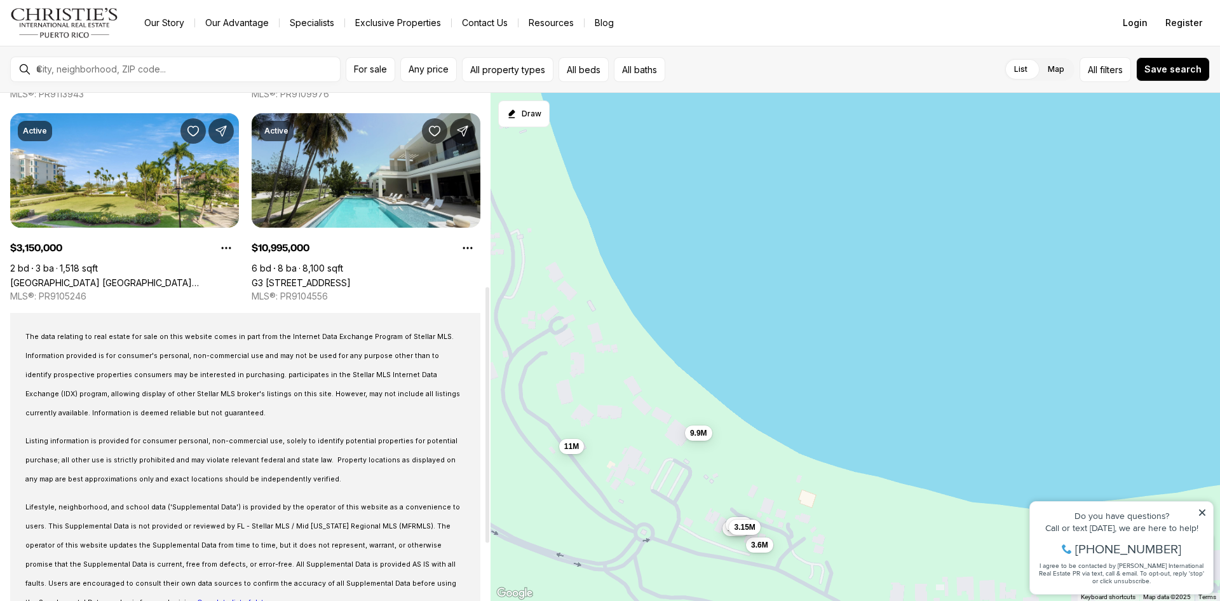
scroll to position [496, 0]
